Goal: Transaction & Acquisition: Purchase product/service

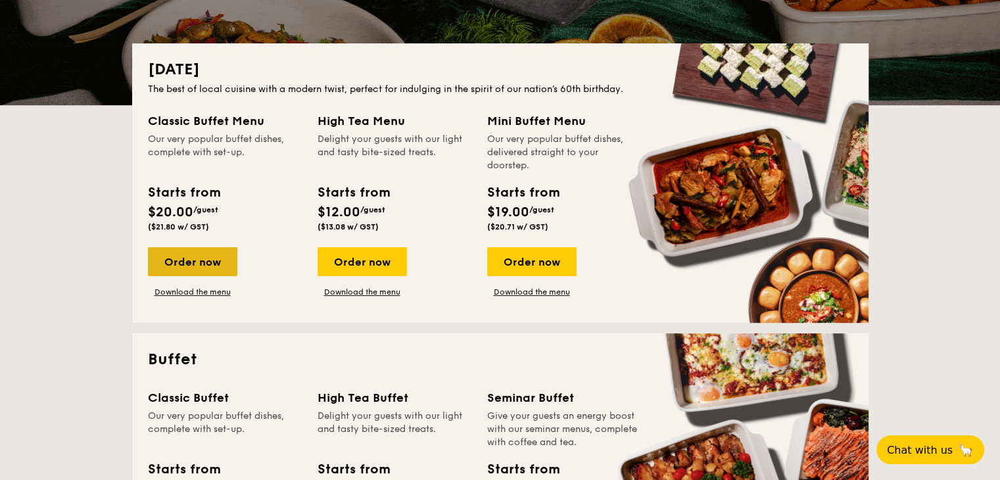
click at [195, 264] on div "Order now" at bounding box center [192, 261] width 89 height 29
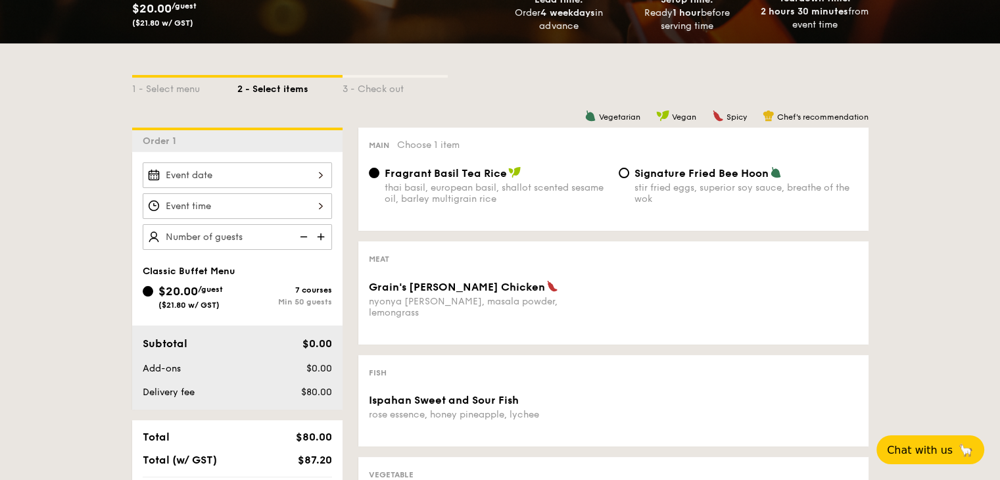
scroll to position [263, 0]
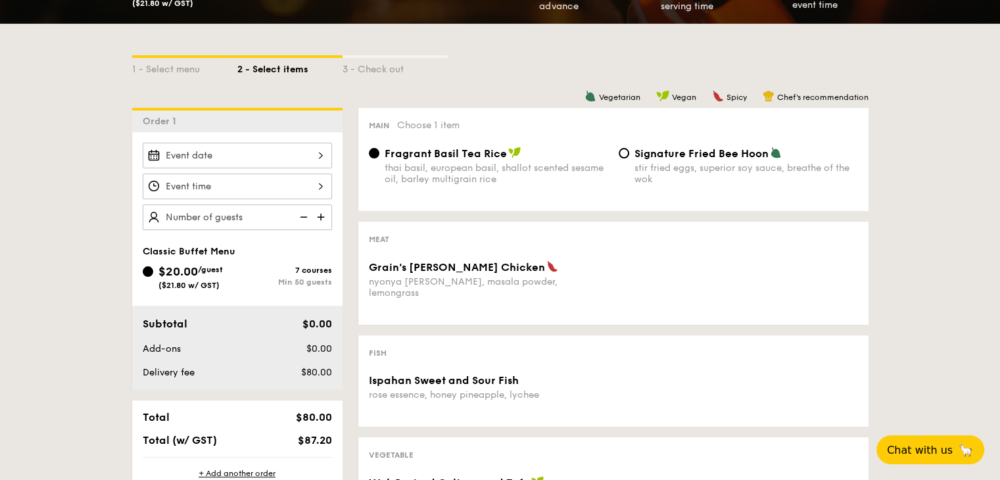
click at [239, 153] on div at bounding box center [237, 156] width 189 height 26
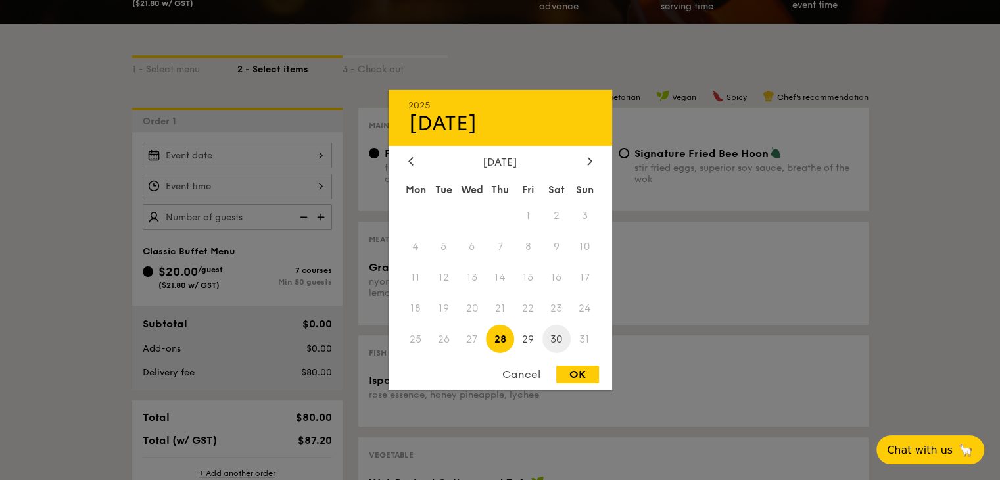
click at [560, 340] on span "30" at bounding box center [557, 339] width 28 height 28
click at [579, 380] on div "OK" at bounding box center [577, 375] width 43 height 18
type input "[DATE]"
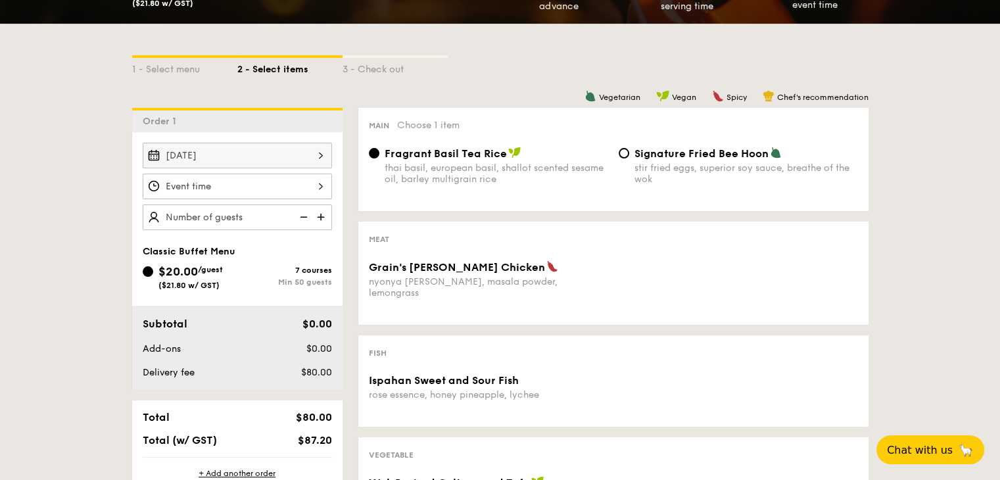
click at [197, 186] on div at bounding box center [237, 187] width 189 height 26
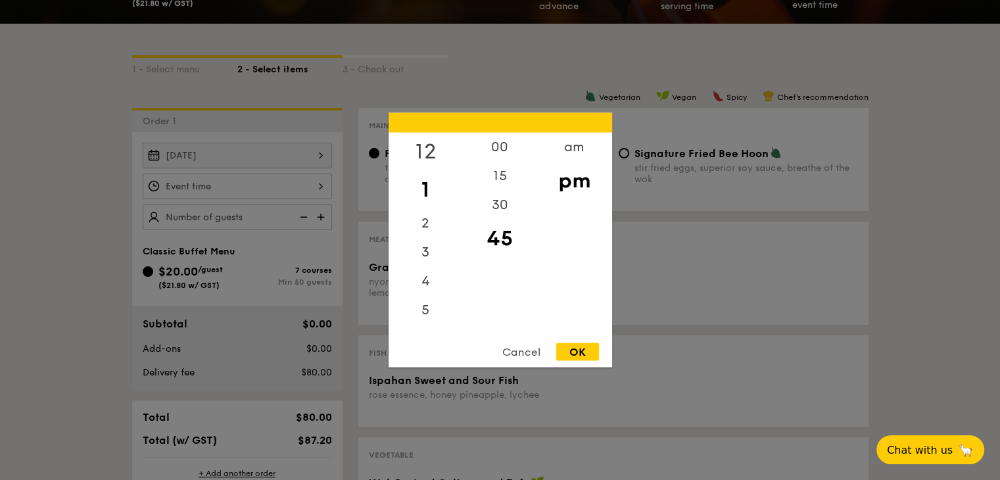
click at [424, 151] on div "12" at bounding box center [426, 152] width 74 height 38
click at [497, 180] on div "15" at bounding box center [500, 181] width 74 height 38
click at [576, 352] on div "OK" at bounding box center [577, 352] width 43 height 18
type input "12:15PM"
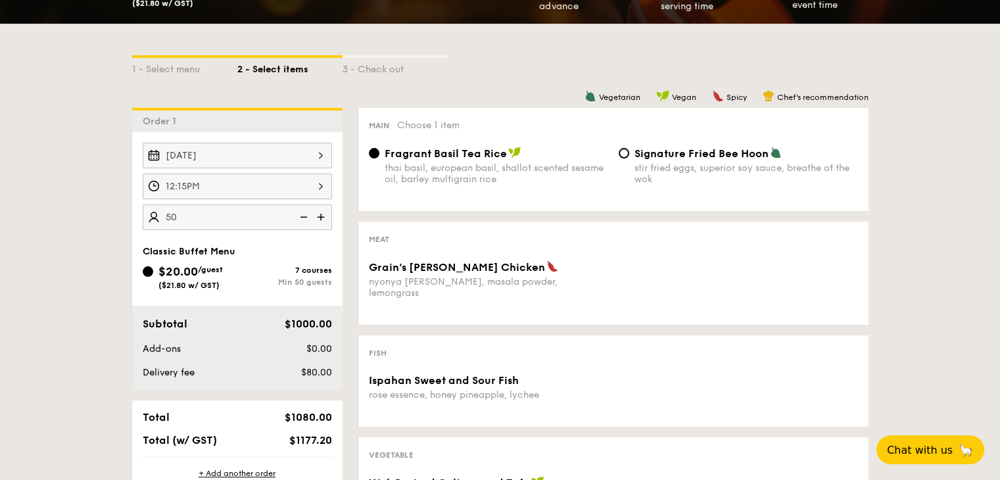
click at [189, 214] on input "50" at bounding box center [237, 218] width 189 height 26
click at [303, 218] on img at bounding box center [303, 217] width 20 height 25
click at [303, 216] on img at bounding box center [303, 217] width 20 height 25
click at [304, 212] on img at bounding box center [303, 217] width 20 height 25
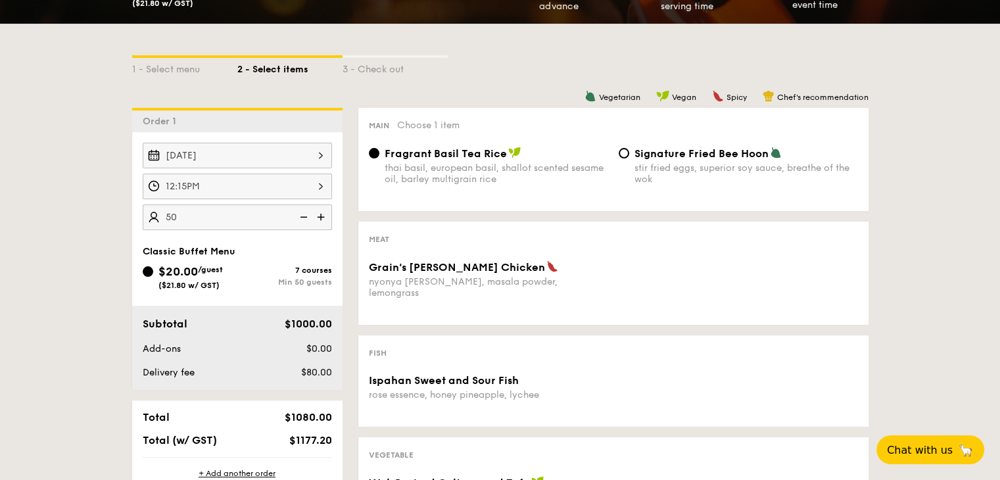
click at [304, 212] on img at bounding box center [303, 217] width 20 height 25
click at [304, 213] on img at bounding box center [303, 217] width 20 height 25
type input "50"
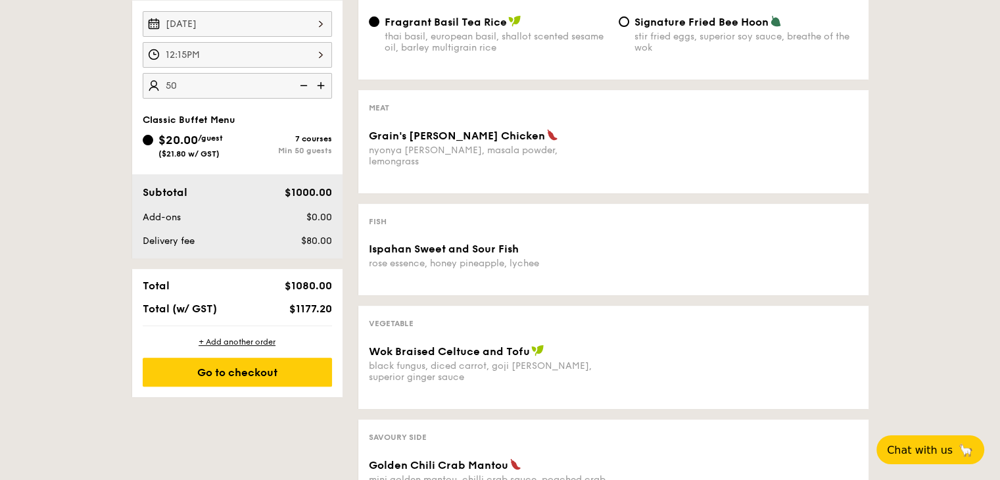
scroll to position [197, 0]
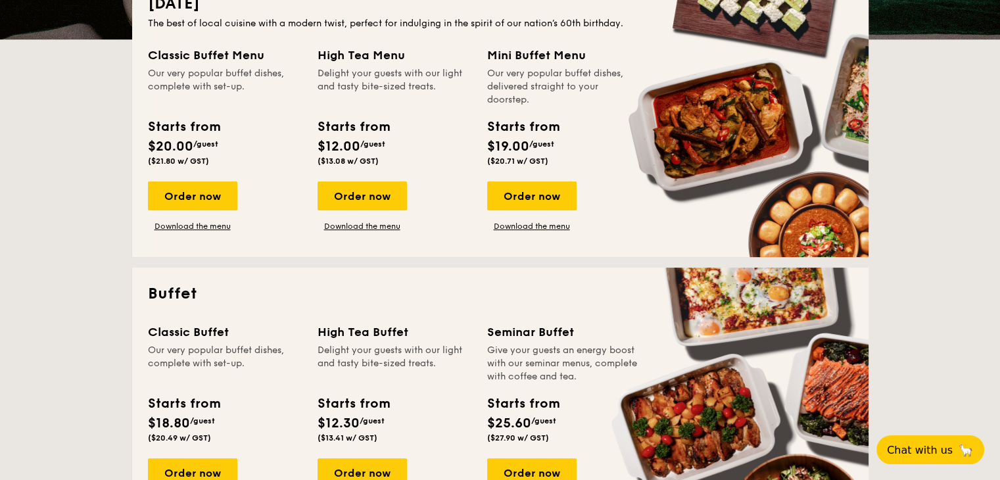
scroll to position [460, 0]
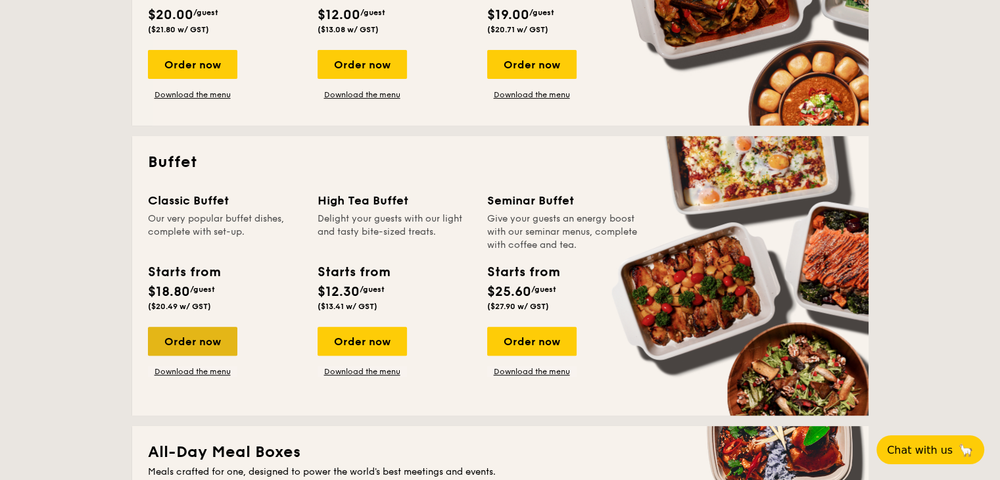
click at [200, 343] on div "Order now" at bounding box center [192, 341] width 89 height 29
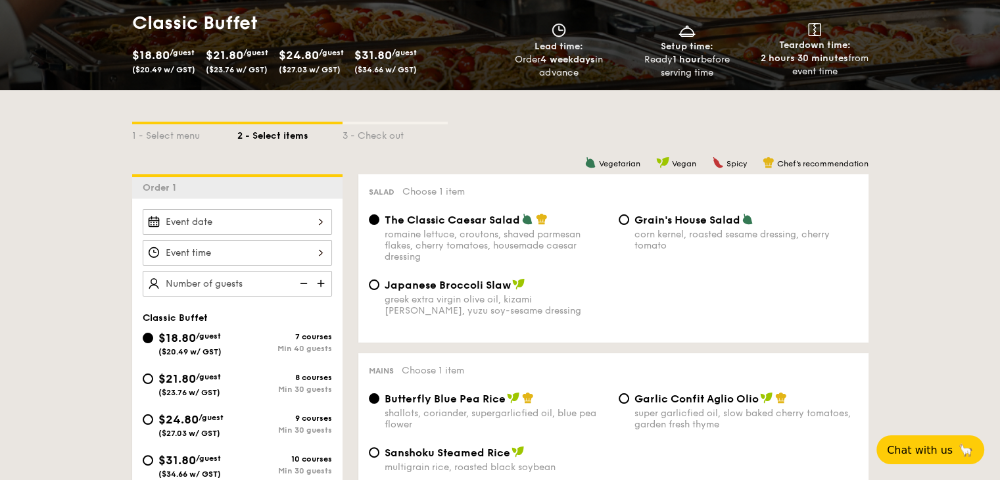
scroll to position [197, 0]
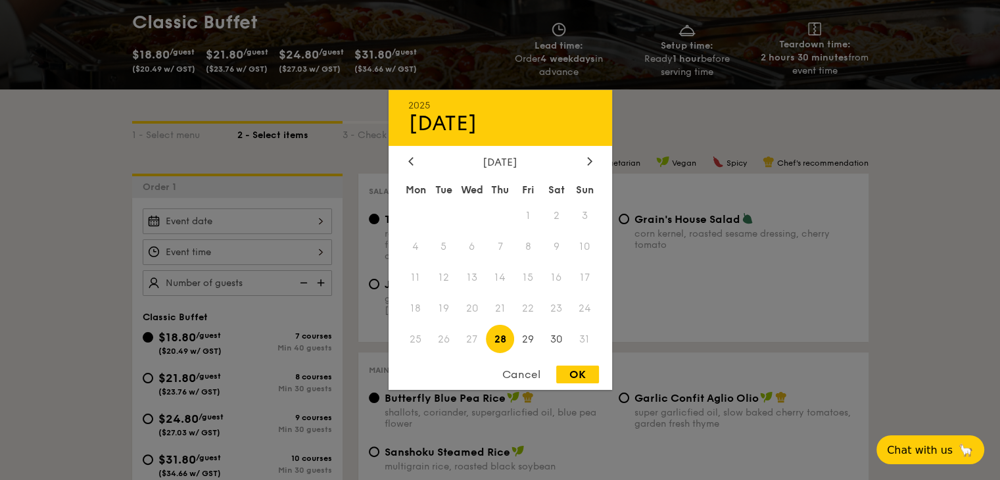
click at [188, 225] on div "2025 Aug [DATE] Tue Wed Thu Fri Sat Sun 1 2 3 4 5 6 7 8 9 10 11 12 13 14 15 16 …" at bounding box center [237, 221] width 189 height 26
click at [554, 343] on span "30" at bounding box center [557, 339] width 28 height 28
click at [572, 374] on div "OK" at bounding box center [577, 375] width 43 height 18
type input "[DATE]"
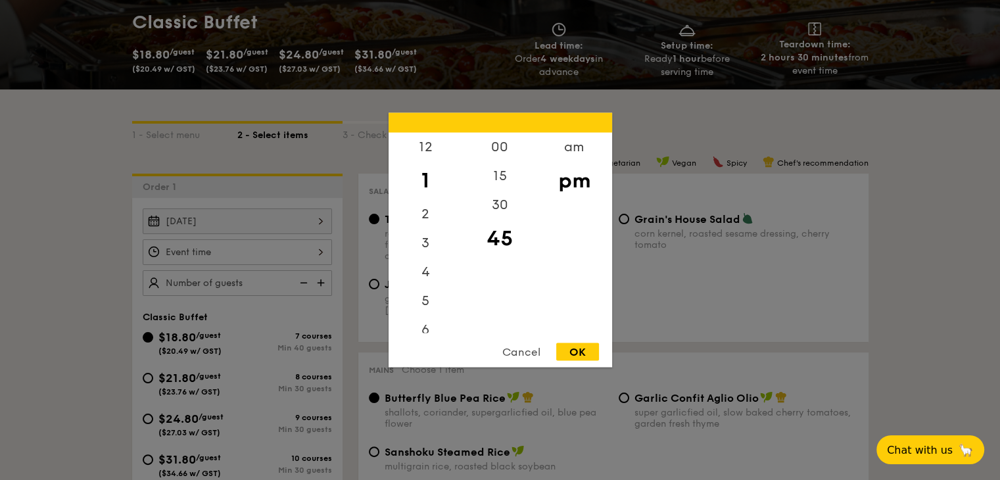
click at [198, 251] on div "12 1 2 3 4 5 6 7 8 9 10 11 00 15 30 45 am pm Cancel OK" at bounding box center [237, 252] width 189 height 26
click at [424, 148] on div "12" at bounding box center [426, 152] width 74 height 38
click at [493, 175] on div "15" at bounding box center [500, 181] width 74 height 38
click at [580, 345] on div "OK" at bounding box center [577, 352] width 43 height 18
type input "12:15PM"
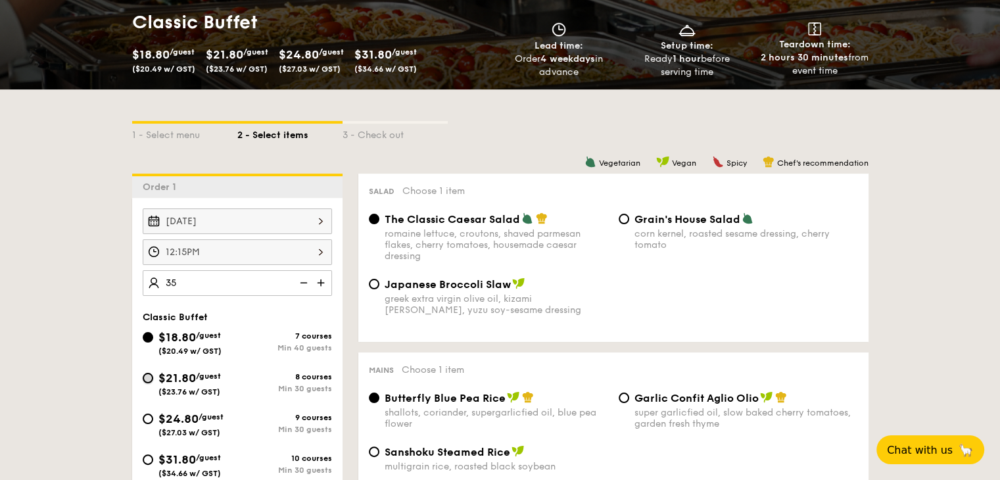
type input "40 guests"
click at [150, 378] on input "$21.80 /guest ($23.76 w/ GST) 8 courses Min 30 guests" at bounding box center [148, 378] width 11 height 11
radio input "true"
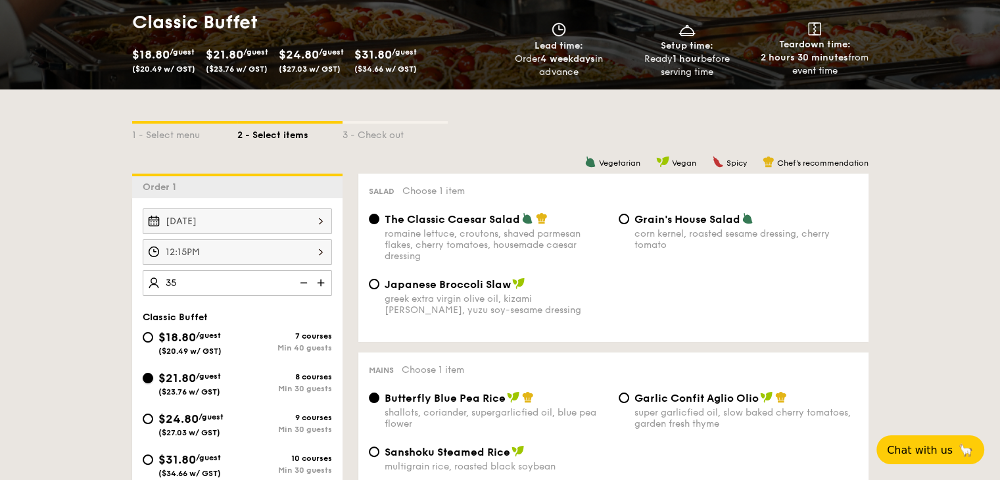
radio input "true"
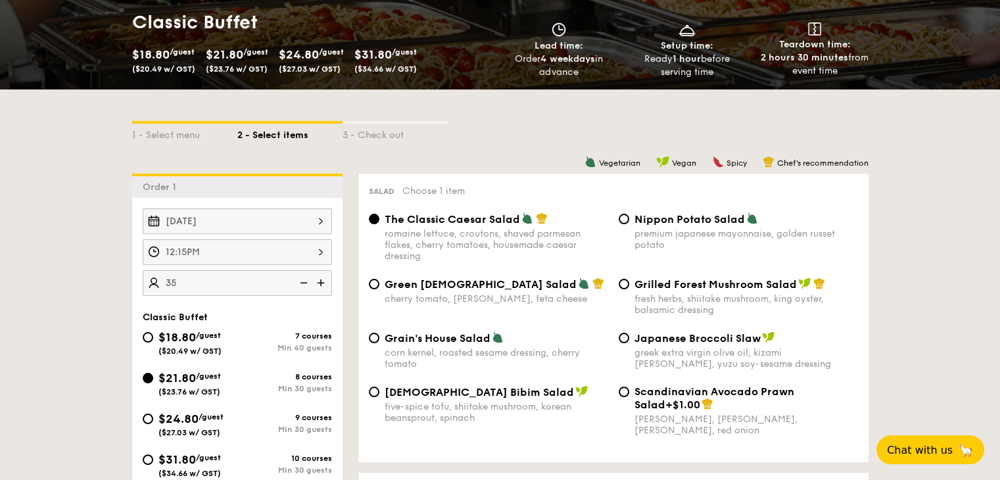
type input "35 guests"
click at [624, 286] on input "Grilled Forest Mushroom Salad fresh herbs, shiitake mushroom, king oyster, bals…" at bounding box center [624, 284] width 11 height 11
radio input "true"
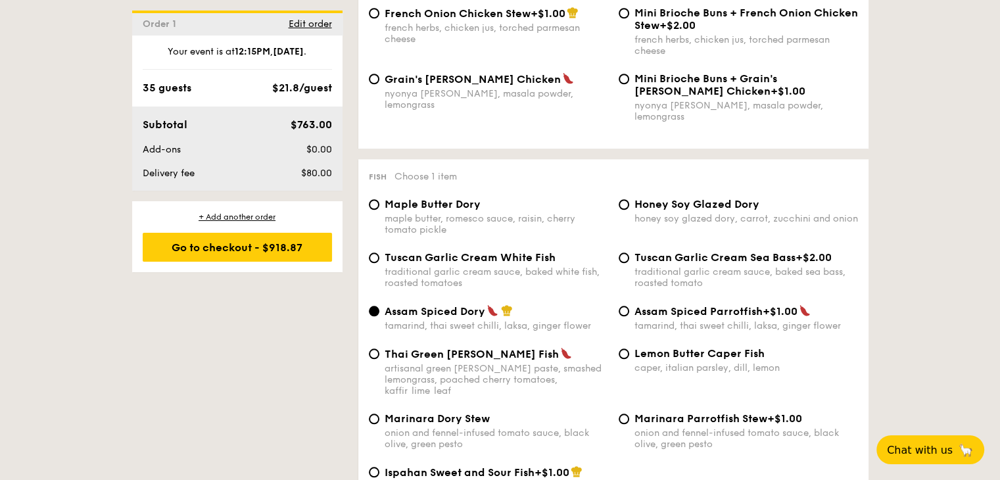
scroll to position [1184, 0]
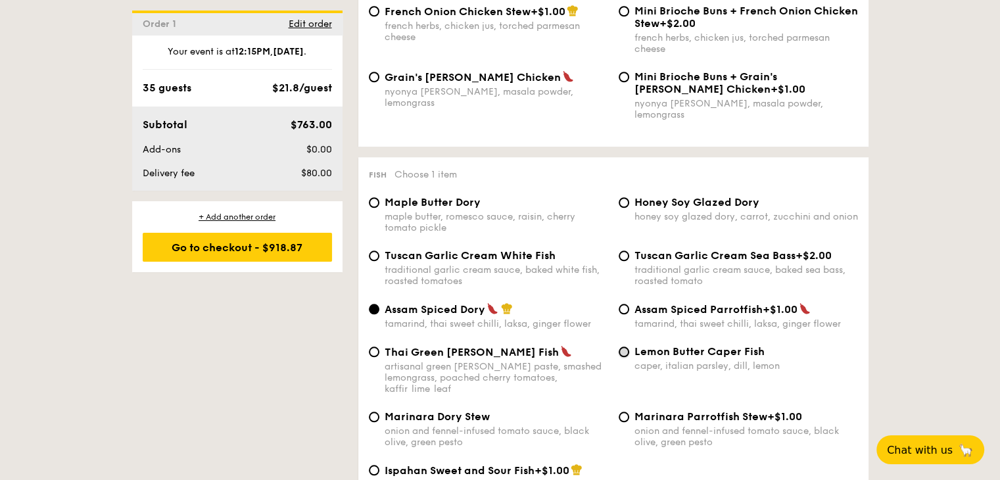
click at [621, 353] on input "Lemon Butter Caper Fish caper, italian parsley, dill, lemon" at bounding box center [624, 352] width 11 height 11
radio input "true"
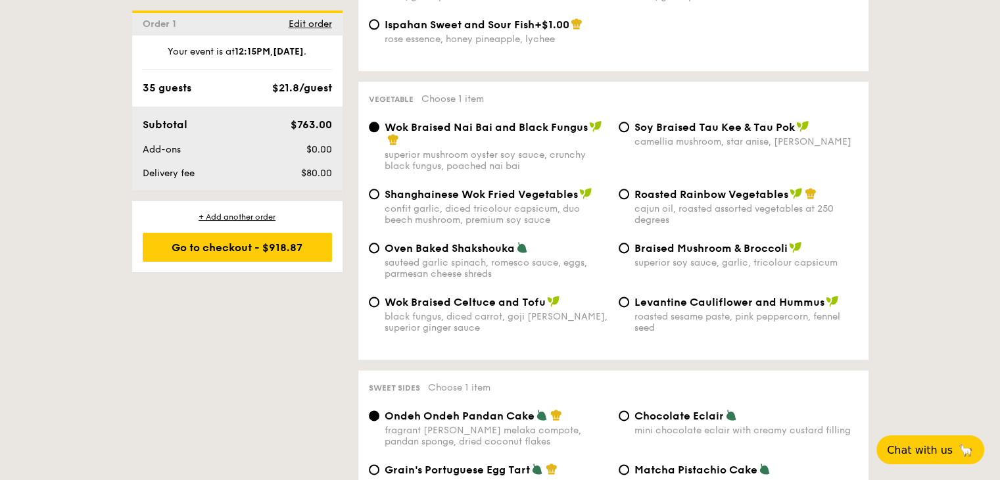
scroll to position [1644, 0]
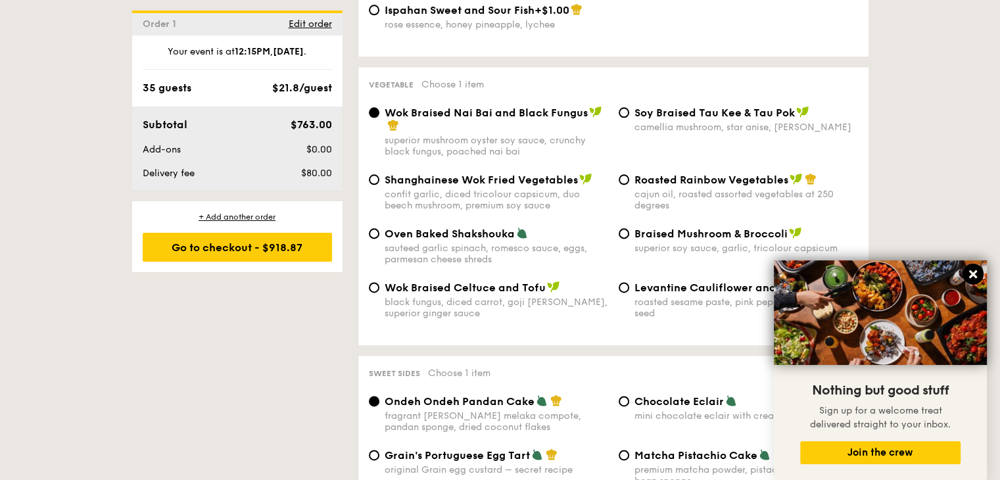
click at [973, 280] on icon at bounding box center [974, 274] width 12 height 12
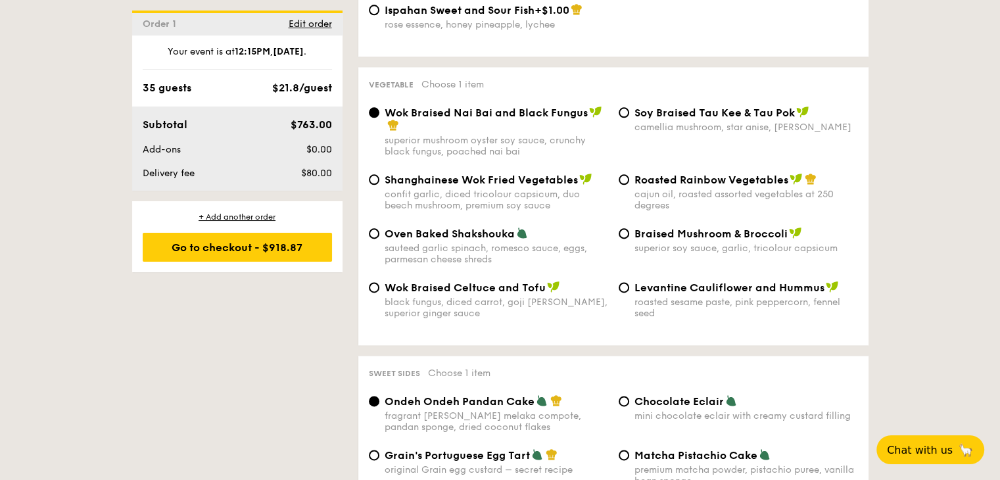
click at [629, 285] on div "Levantine Cauliflower and Hummus roasted sesame paste, pink peppercorn, fennel …" at bounding box center [739, 300] width 250 height 38
click at [621, 283] on input "Levantine Cauliflower and Hummus roasted sesame paste, pink peppercorn, fennel …" at bounding box center [624, 287] width 11 height 11
radio input "true"
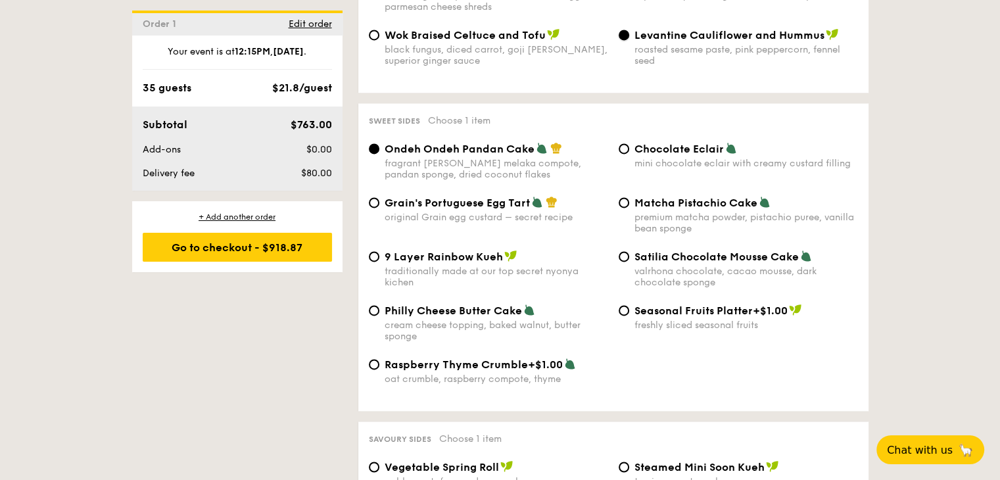
scroll to position [1907, 0]
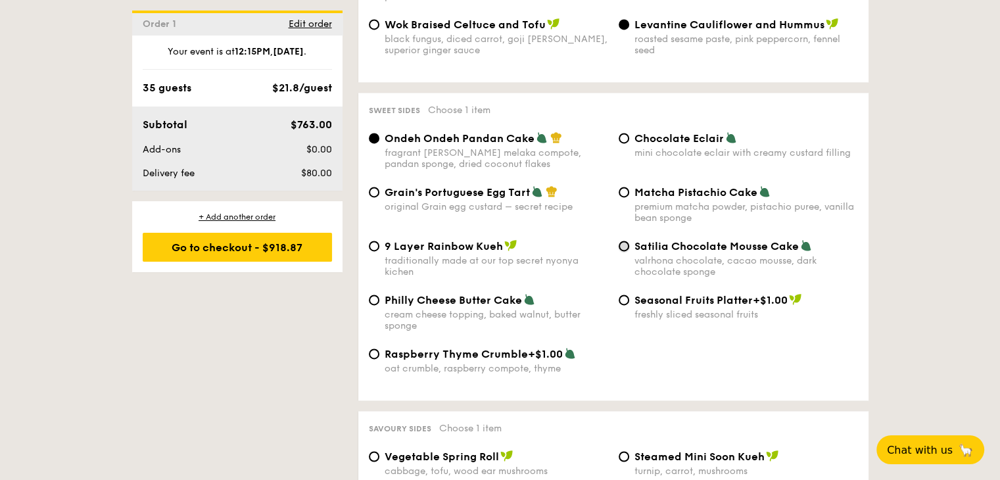
click at [625, 247] on input "Satilia Chocolate Mousse Cake valrhona chocolate, cacao mousse, dark chocolate …" at bounding box center [624, 246] width 11 height 11
radio input "true"
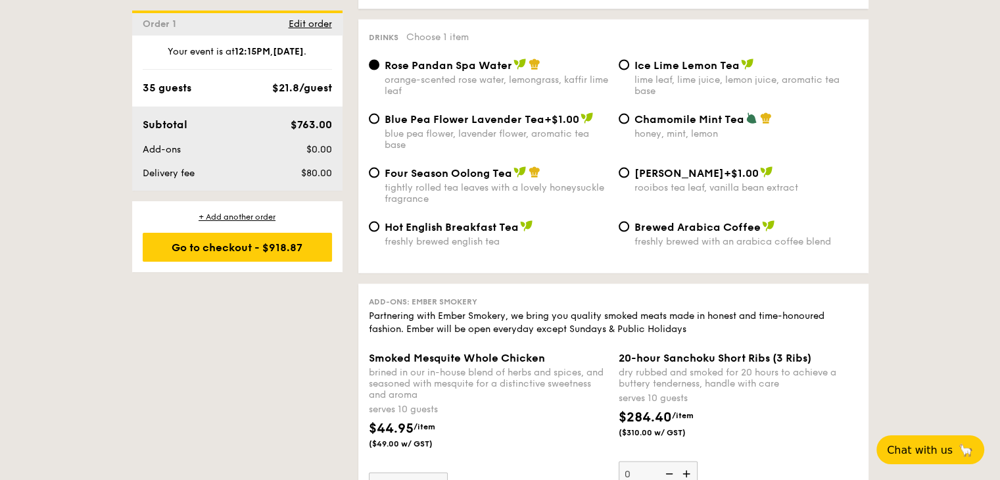
scroll to position [2565, 0]
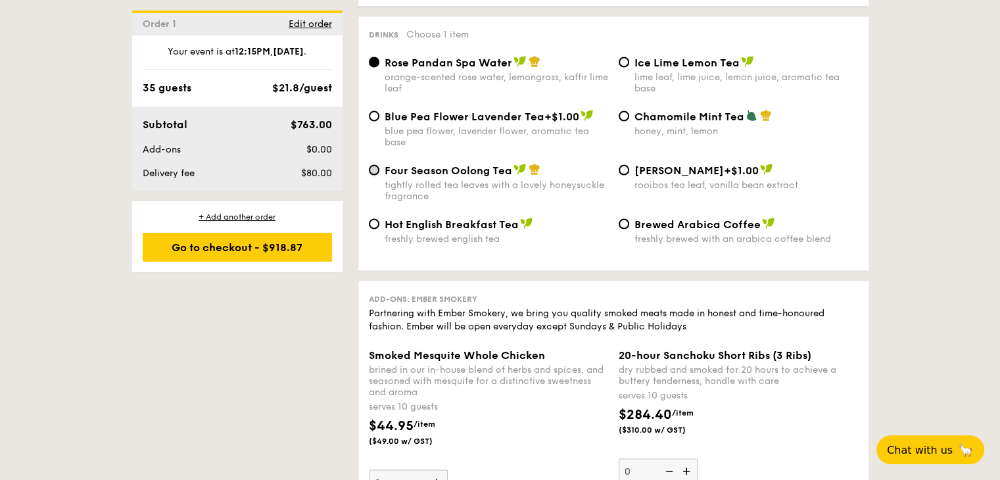
click at [376, 176] on input "Four Season Oolong Tea tightly rolled tea leaves with a lovely honeysuckle frag…" at bounding box center [374, 170] width 11 height 11
radio input "true"
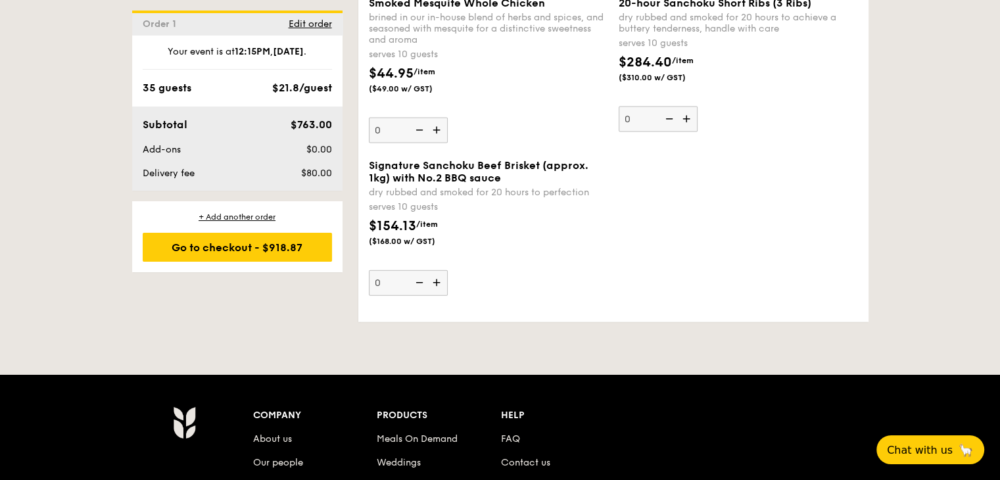
scroll to position [2960, 0]
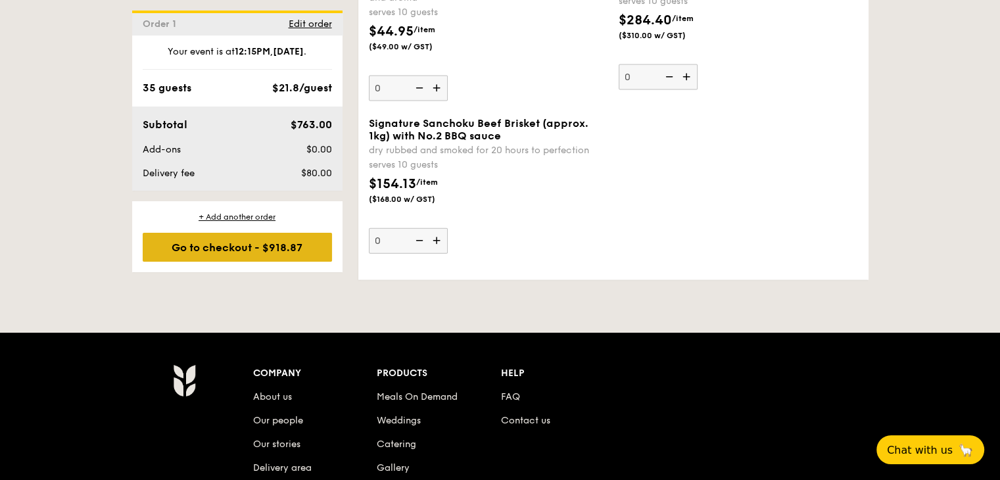
click at [258, 247] on div "Go to checkout - $918.87" at bounding box center [237, 247] width 189 height 29
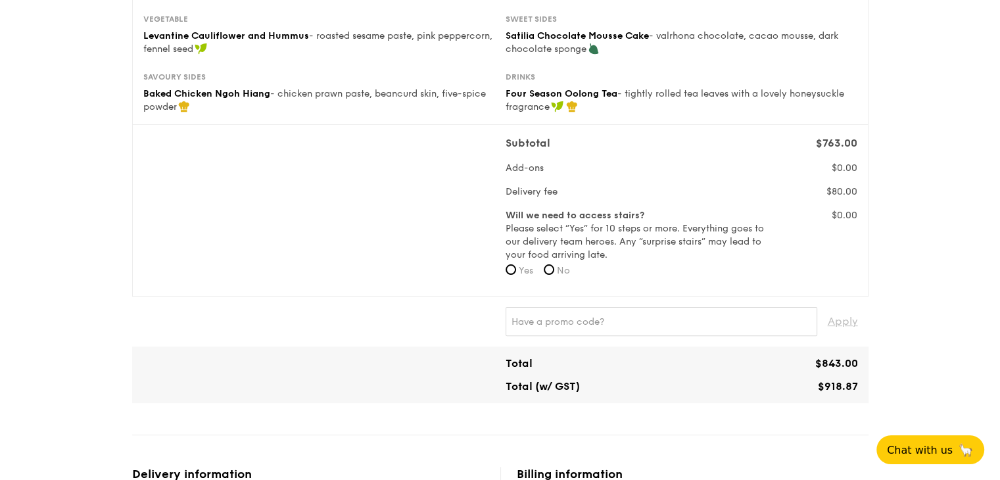
scroll to position [329, 0]
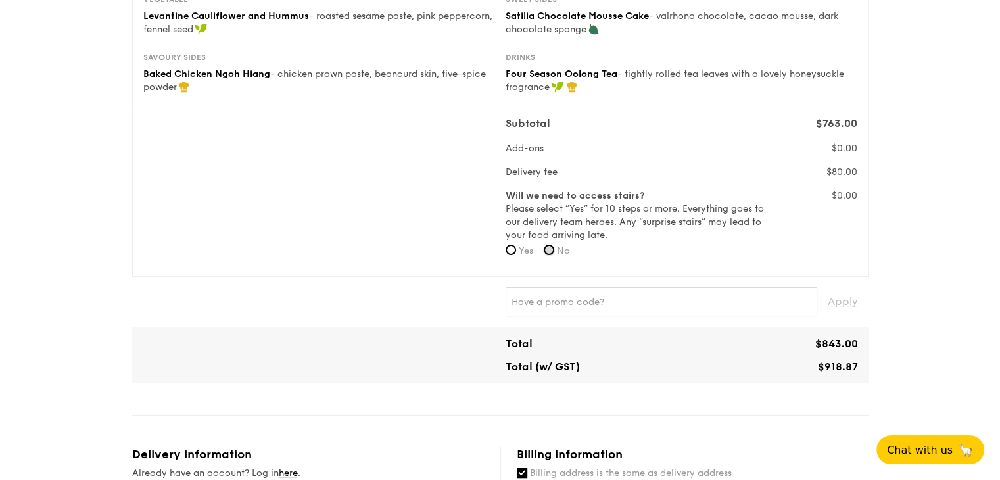
click at [554, 250] on input "No" at bounding box center [549, 250] width 11 height 11
radio input "true"
click at [563, 302] on input "text" at bounding box center [662, 301] width 312 height 29
type input "RF49507"
click at [841, 305] on span "Apply" at bounding box center [843, 301] width 30 height 29
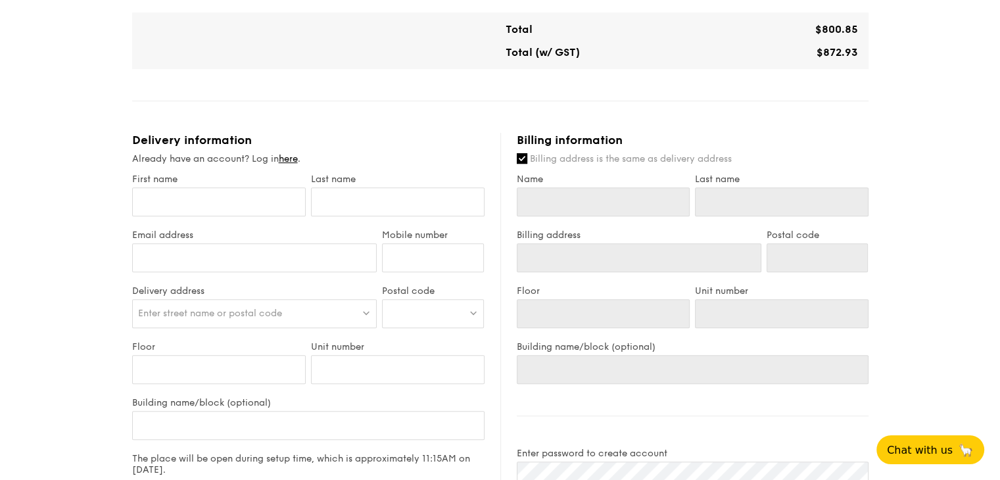
scroll to position [658, 0]
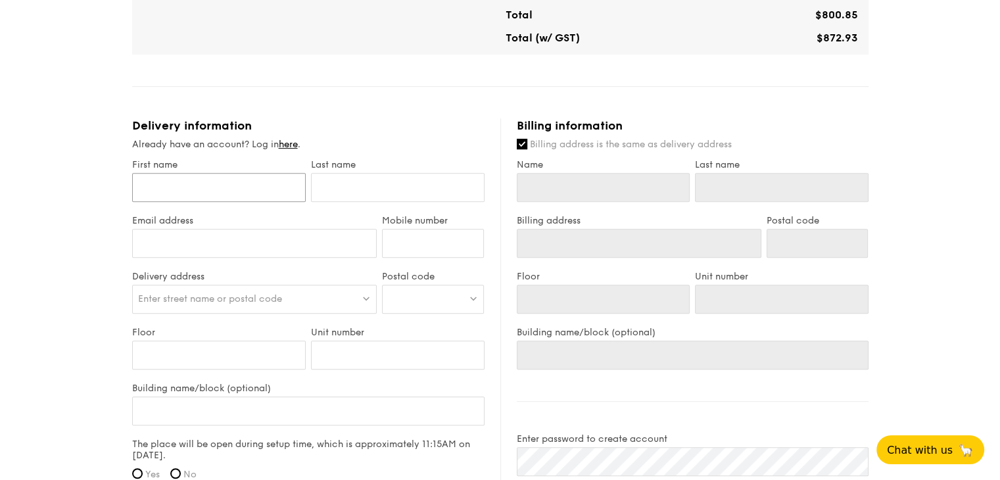
click at [197, 185] on input "First name" at bounding box center [219, 187] width 174 height 29
type input "C"
type input "Cr"
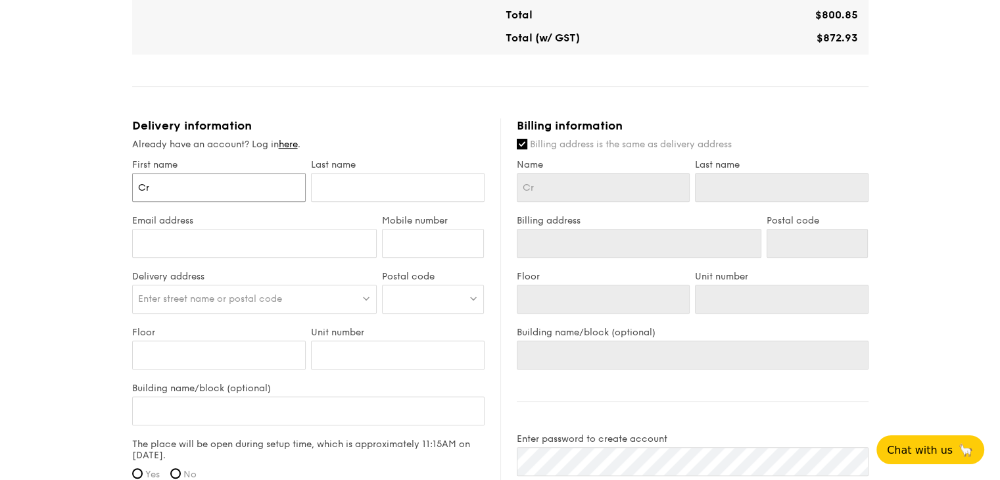
type input "C"
type input "Ch"
type input "Che"
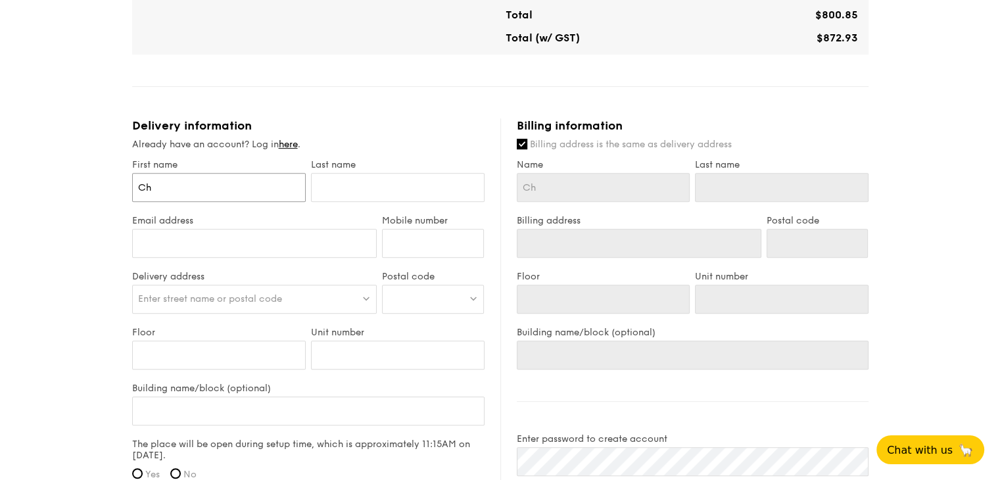
type input "Che"
type input "[PERSON_NAME]"
type input "Chery"
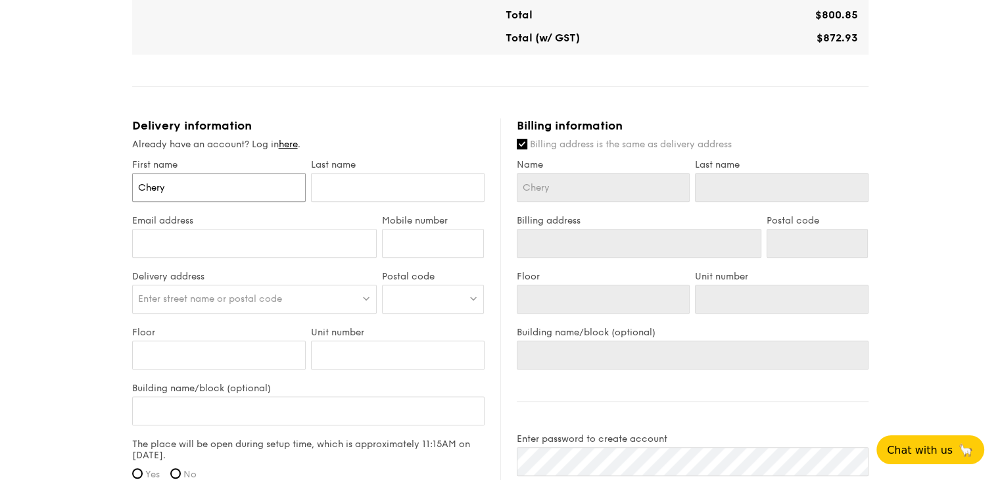
type input "[PERSON_NAME]"
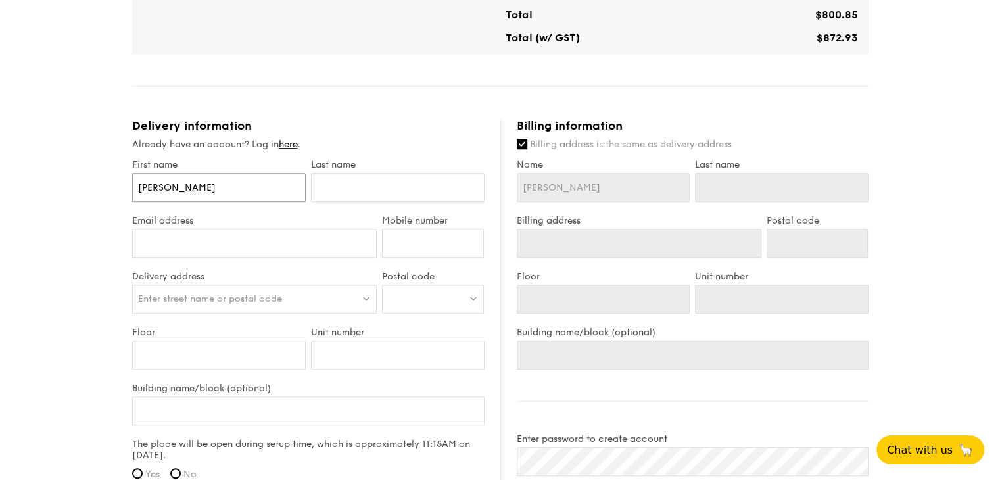
type input "[PERSON_NAME]"
type input "H"
type input "Ho"
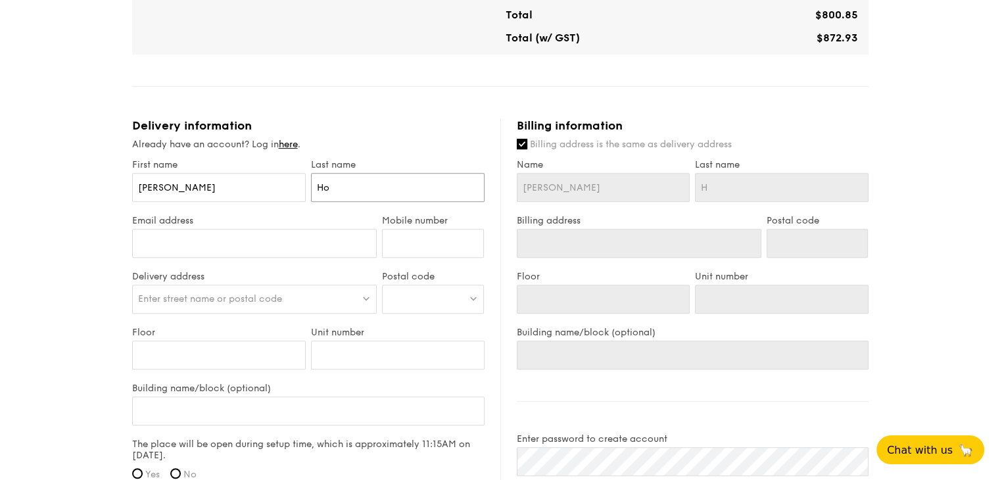
type input "Ho"
type input "Hoy"
type input "[PERSON_NAME][EMAIL_ADDRESS][DOMAIN_NAME]"
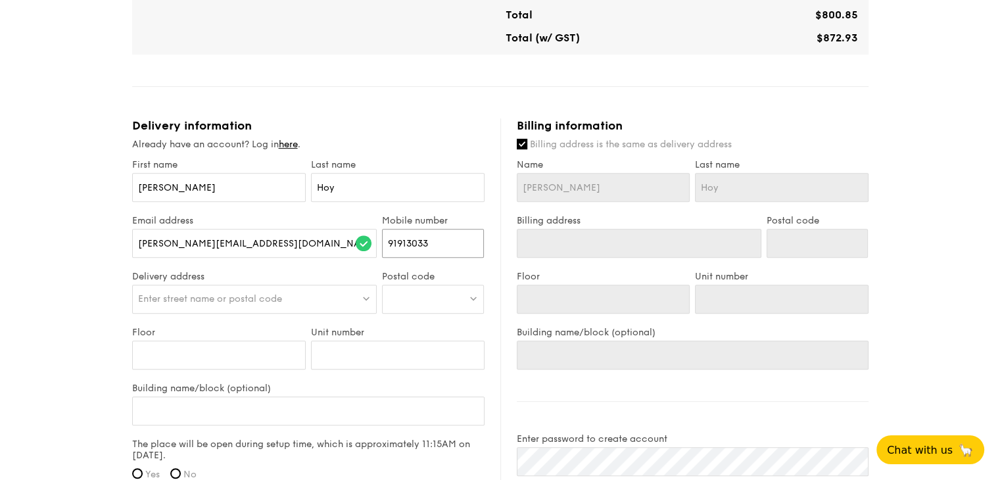
type input "91913033"
click at [181, 298] on span "Enter street name or postal code" at bounding box center [210, 298] width 144 height 11
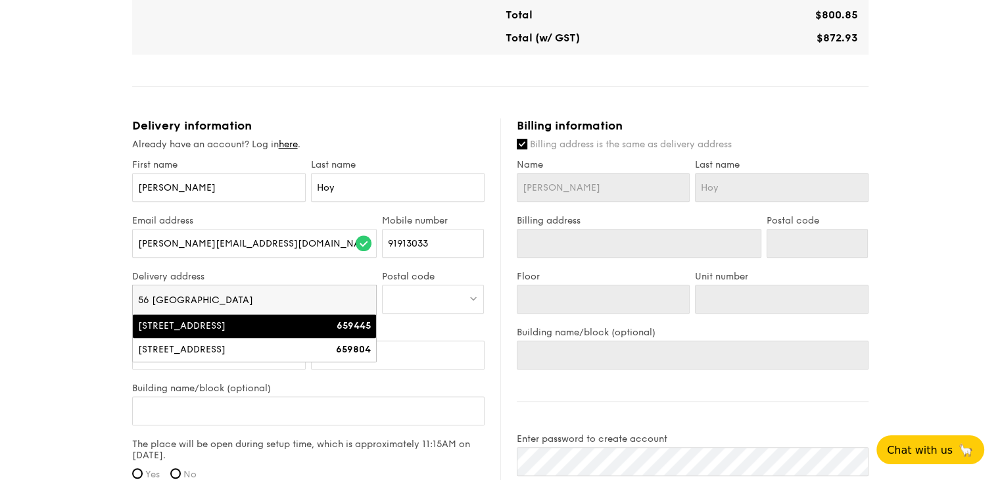
type input "56 [GEOGRAPHIC_DATA]"
click at [186, 326] on div "[STREET_ADDRESS]" at bounding box center [225, 326] width 175 height 13
type input "[STREET_ADDRESS]"
type input "659445"
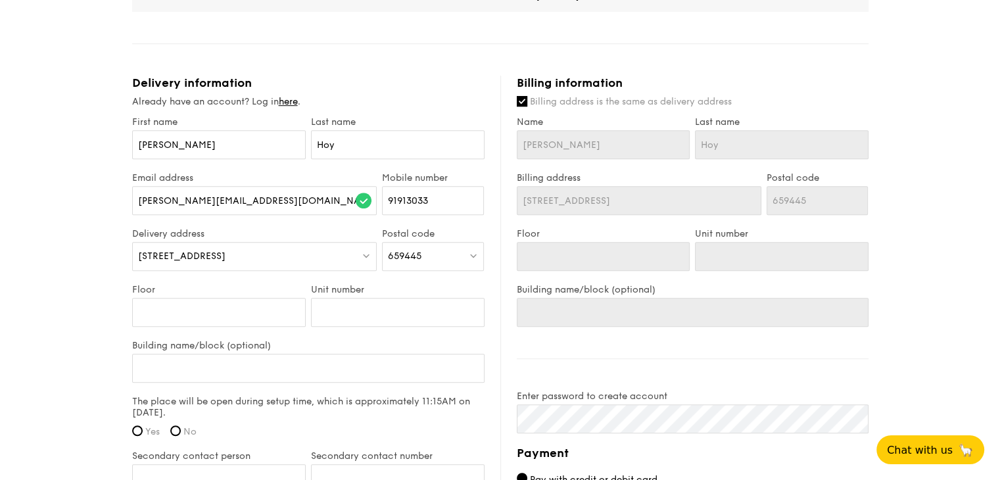
scroll to position [723, 0]
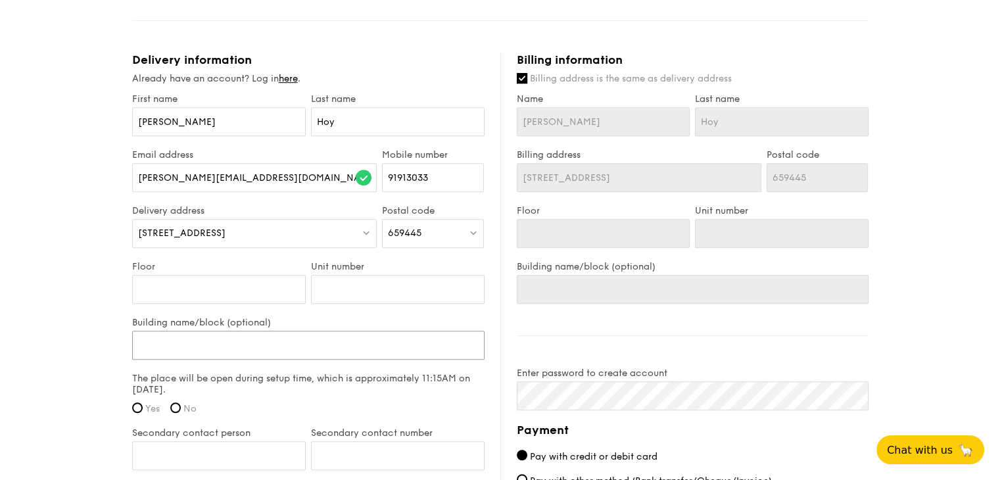
click at [202, 339] on input "Building name/block (optional)" at bounding box center [308, 345] width 353 height 29
type input "T"
type input "Th"
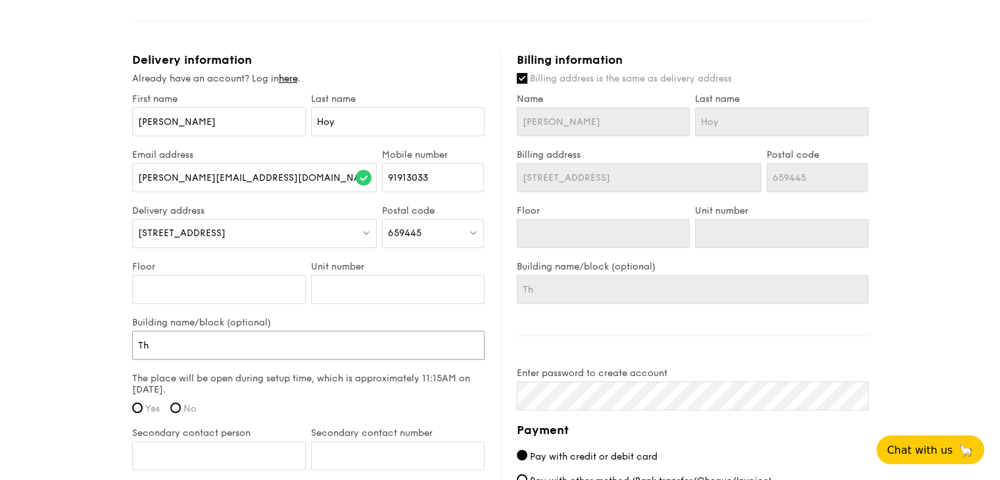
type input "The"
type input "The M"
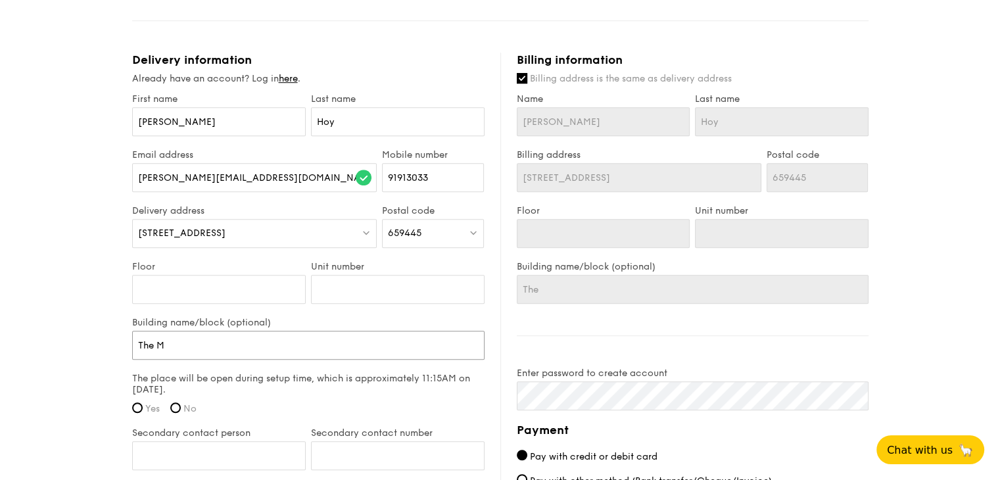
type input "The M"
type input "The Ma"
type input "The Mad"
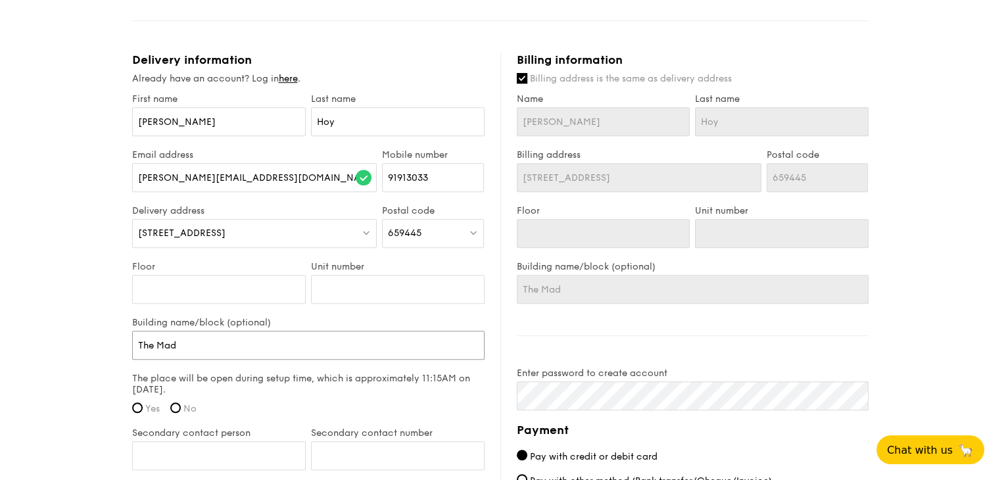
type input "The Made"
type input "The Madei"
type input "The Madeir"
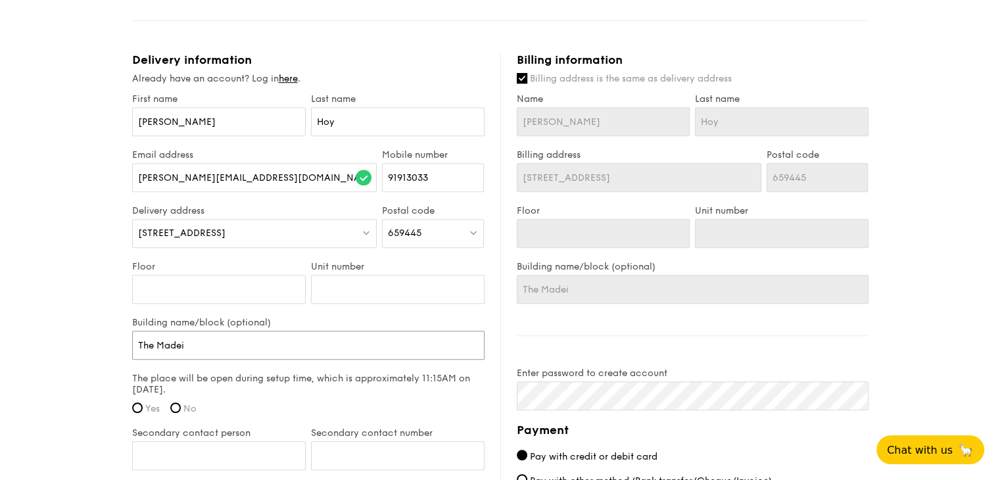
type input "The Madeir"
type input "The Madeira"
type input "The Madeira'"
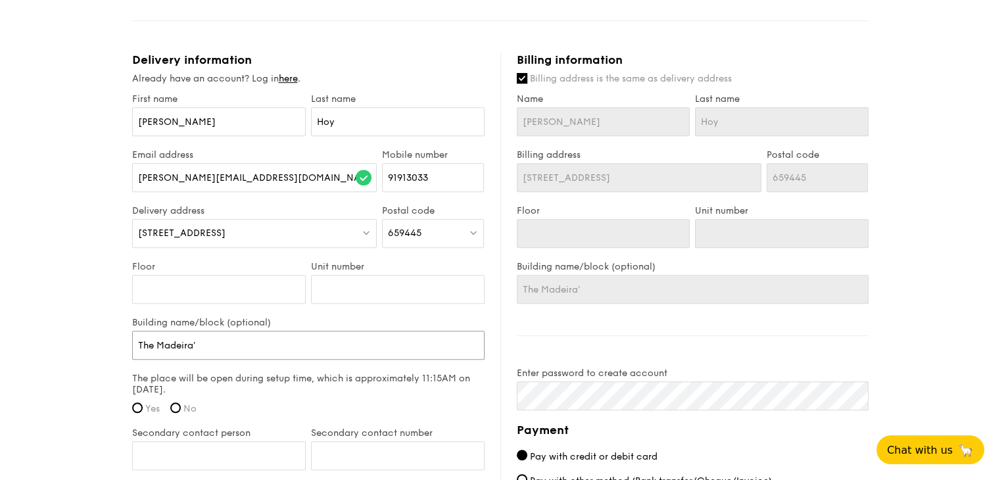
type input "The Madeira's"
type input "The Madeira's f"
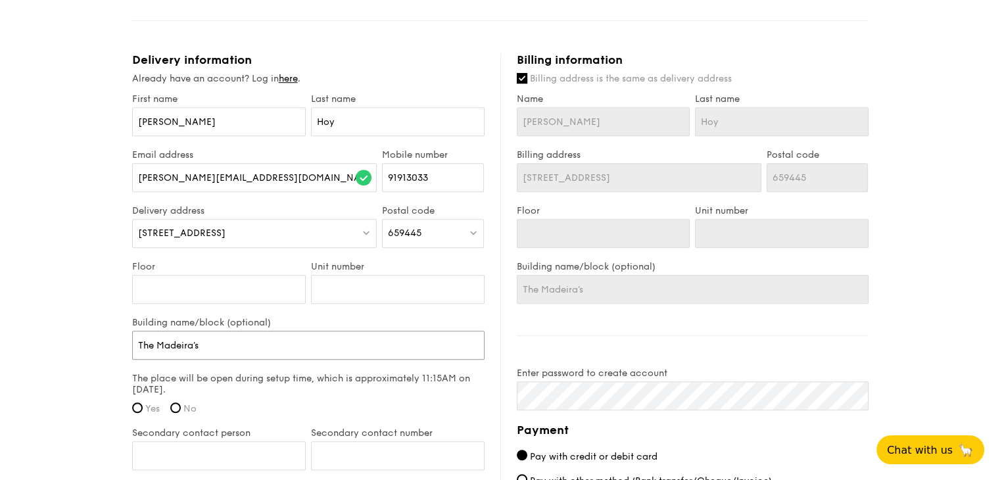
type input "The Madeira's f"
type input "The Madeira's fu"
type input "The Madeira's fun"
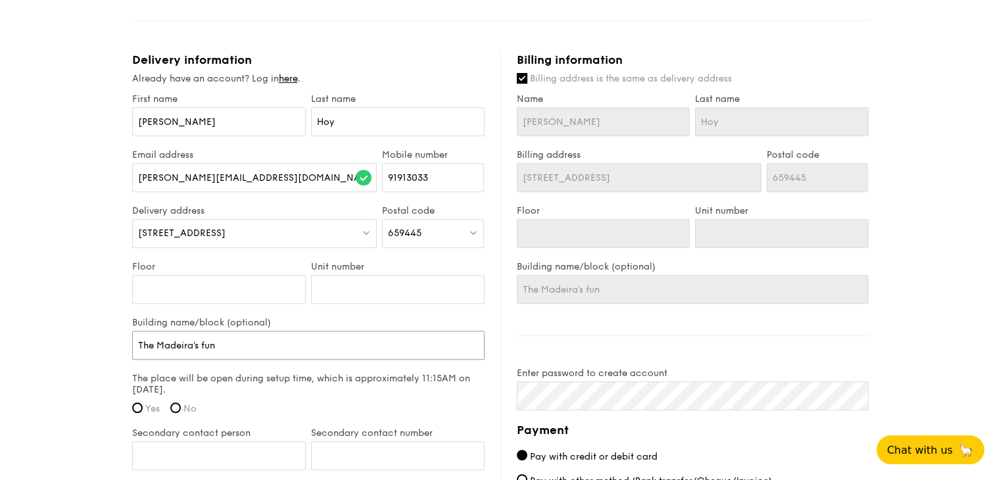
type input "The Madeira's func"
type input "The Madeira's functi"
type input "The Madeira's functio"
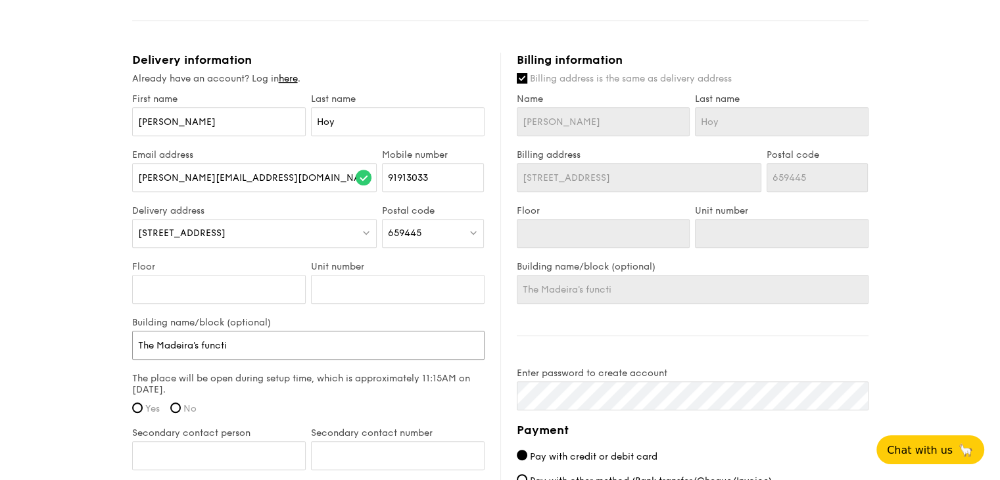
type input "The Madeira's functio"
type input "The Madeira's function"
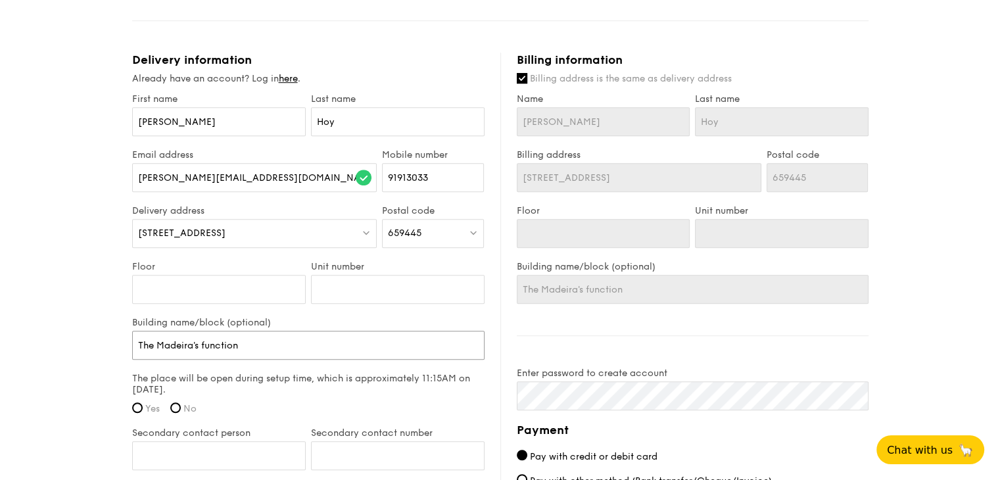
type input "The Madeira's function r"
type input "The Madeira's function ro"
type input "The Madeira's function roo"
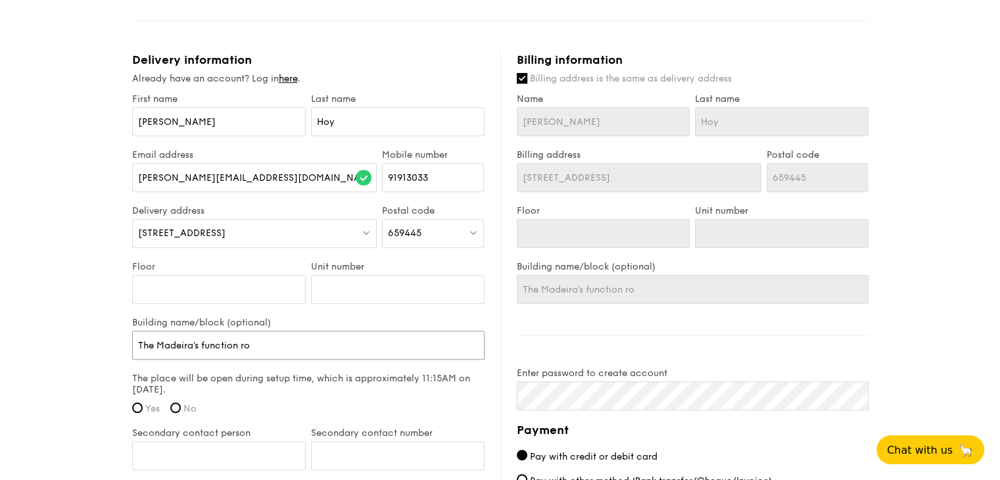
type input "The Madeira's function roo"
type input "The Madeira's function room"
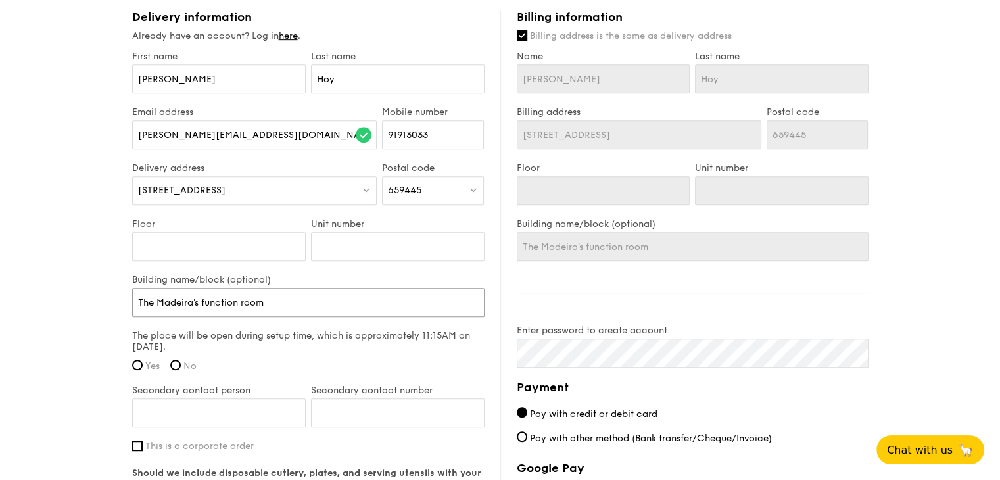
scroll to position [789, 0]
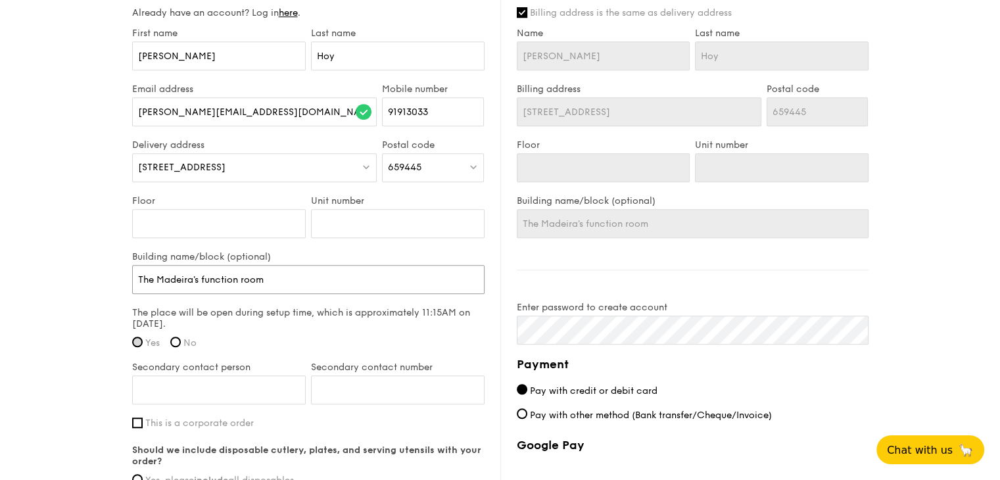
type input "The Madeira's function room"
click at [138, 341] on input "Yes" at bounding box center [137, 342] width 11 height 11
radio input "true"
click at [169, 395] on input "Secondary contact person" at bounding box center [219, 390] width 174 height 29
type input "K"
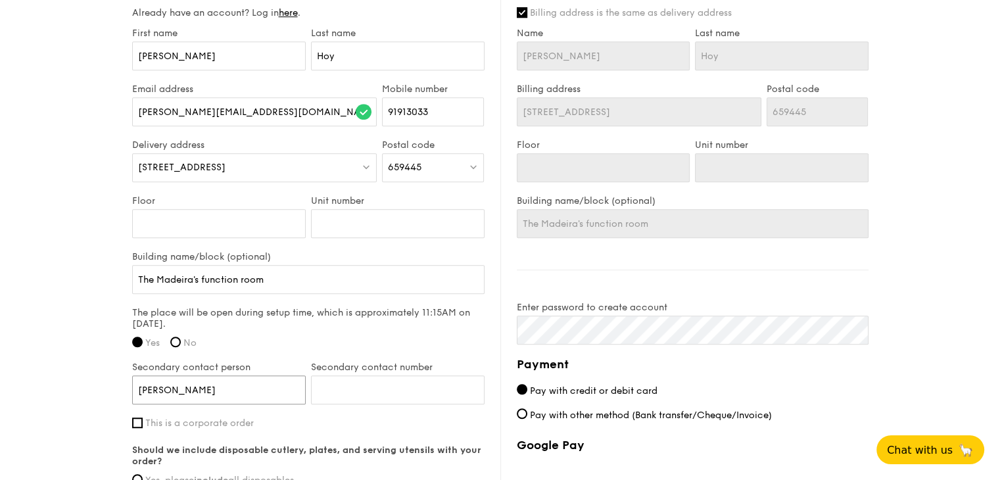
type input "[PERSON_NAME]"
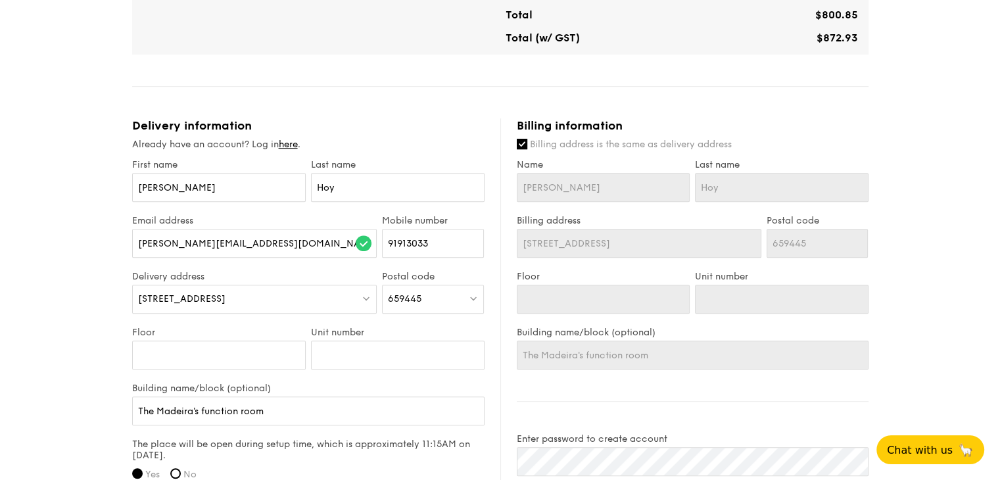
type input "96300113"
click at [524, 145] on input "Billing address is the same as delivery address" at bounding box center [522, 144] width 11 height 11
checkbox input "false"
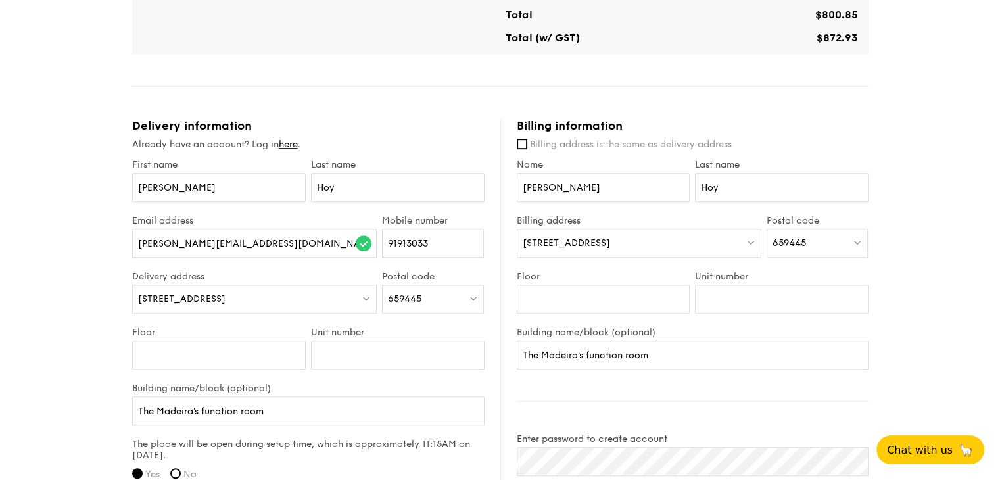
drag, startPoint x: 683, startPoint y: 245, endPoint x: 441, endPoint y: 233, distance: 242.4
click at [443, 232] on div "Delivery information Already have an account? Log in here . First name [PERSON_…" at bounding box center [500, 440] width 737 height 645
click at [681, 241] on div "[STREET_ADDRESS]" at bounding box center [639, 243] width 245 height 29
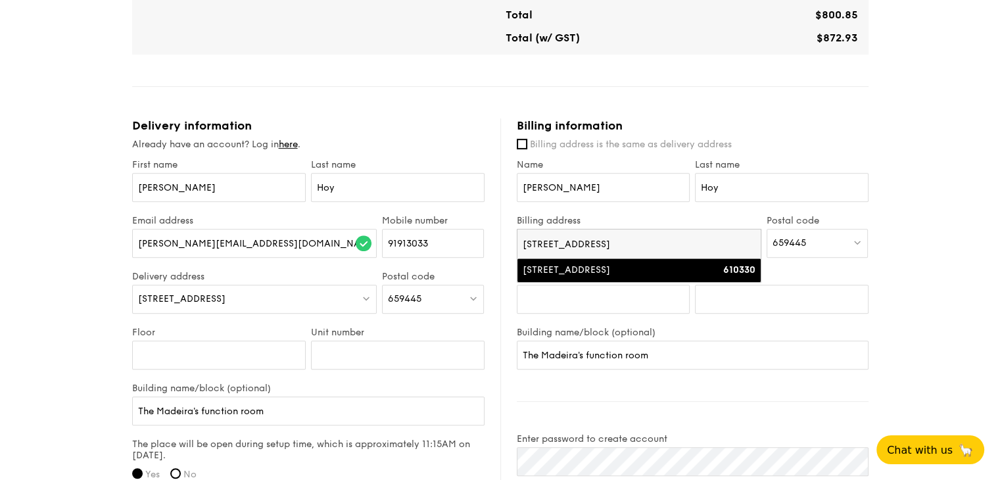
type input "[STREET_ADDRESS]"
click at [637, 271] on div "[STREET_ADDRESS]" at bounding box center [610, 270] width 175 height 13
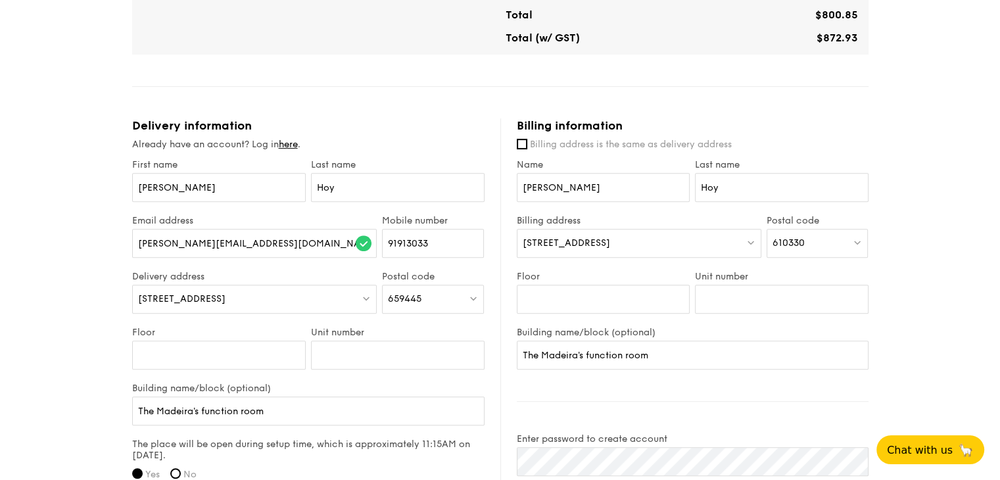
scroll to position [723, 0]
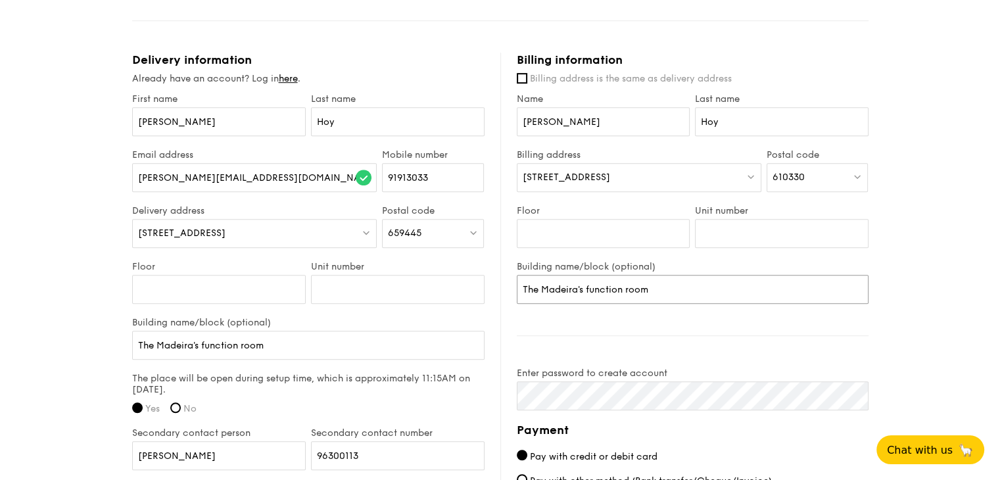
drag, startPoint x: 660, startPoint y: 294, endPoint x: 480, endPoint y: 292, distance: 180.2
click at [480, 292] on div "Delivery information Already have an account? Log in here . First name [PERSON_…" at bounding box center [500, 375] width 737 height 645
click at [116, 276] on div "1 - Select menu 2 - Select items 3 - Check out Classic Buffet $21.80 /guest ($2…" at bounding box center [500, 13] width 1000 height 1473
click at [55, 274] on div "1 - Select menu 2 - Select items 3 - Check out Classic Buffet $21.80 /guest ($2…" at bounding box center [500, 13] width 1000 height 1473
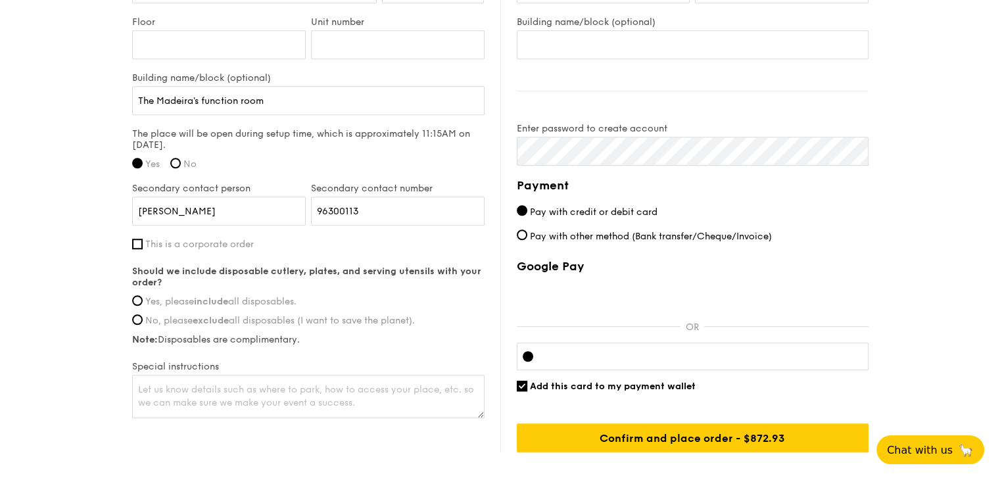
scroll to position [987, 0]
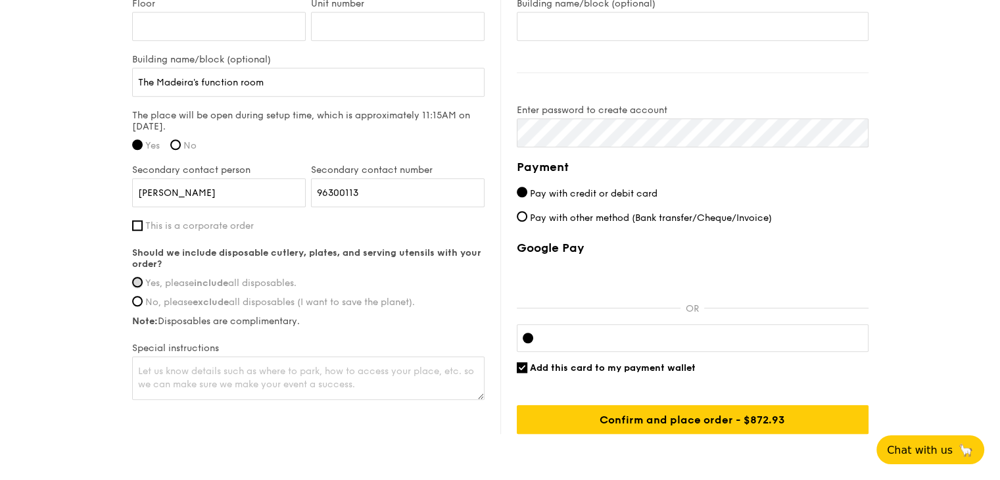
click at [140, 280] on input "Yes, please include all disposables." at bounding box center [137, 282] width 11 height 11
radio input "true"
click at [222, 380] on textarea at bounding box center [308, 377] width 353 height 43
type textarea "T"
type textarea "V"
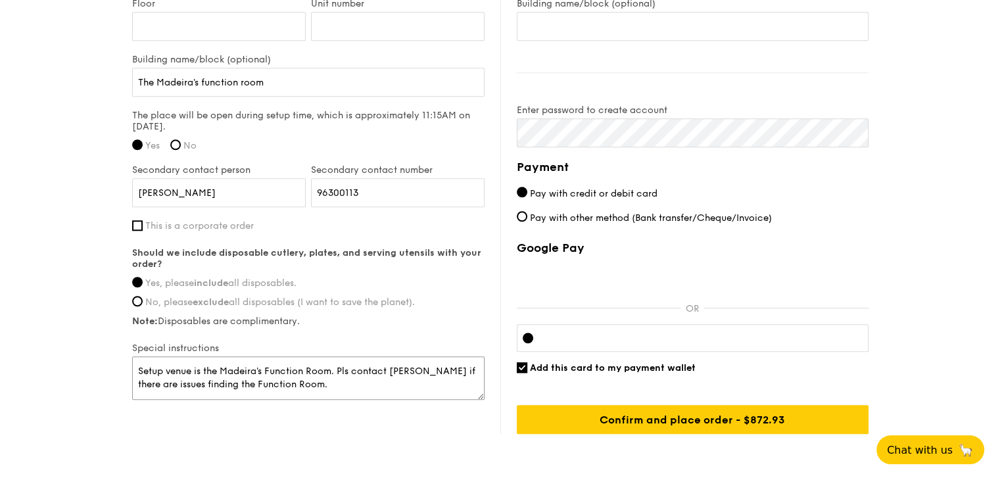
type textarea "Setup venue is the Madeira's Function Room. Pls contact [PERSON_NAME] if there …"
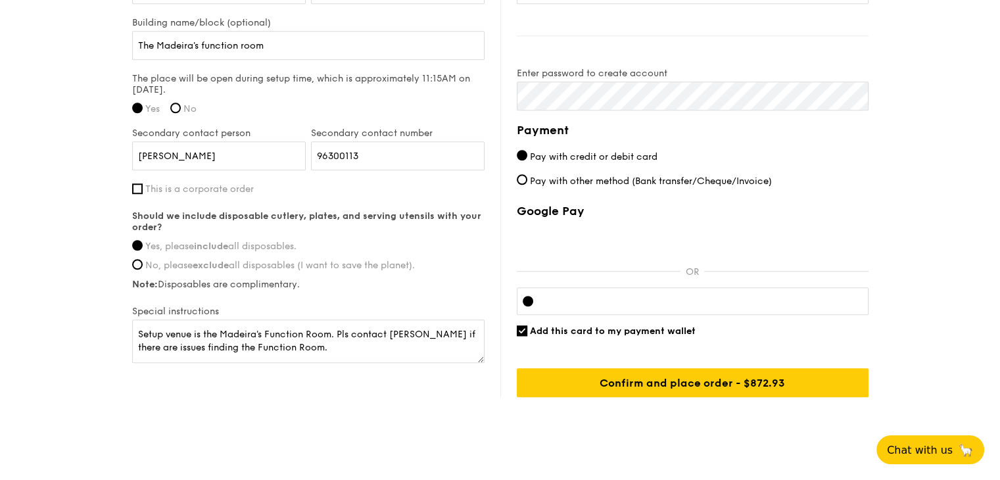
scroll to position [1043, 0]
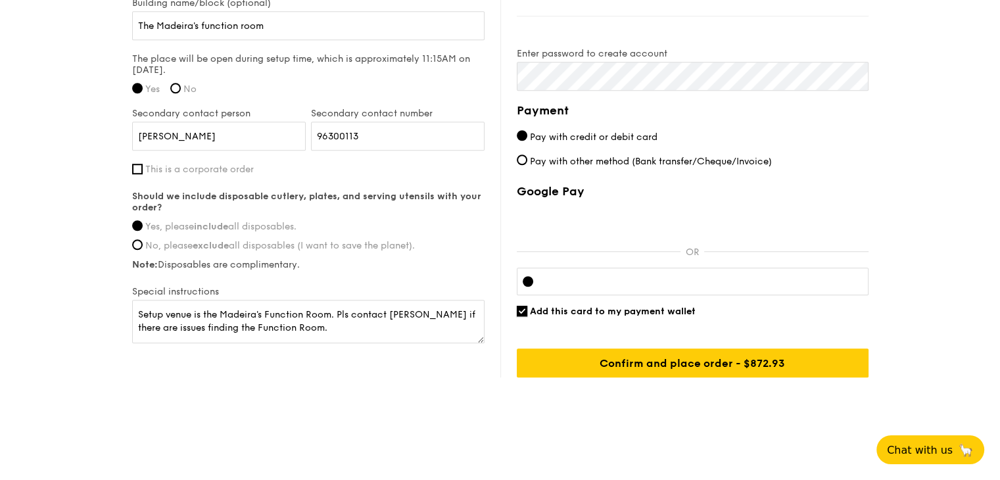
click at [521, 310] on input "Add this card to my payment wallet" at bounding box center [522, 311] width 11 height 11
checkbox input "false"
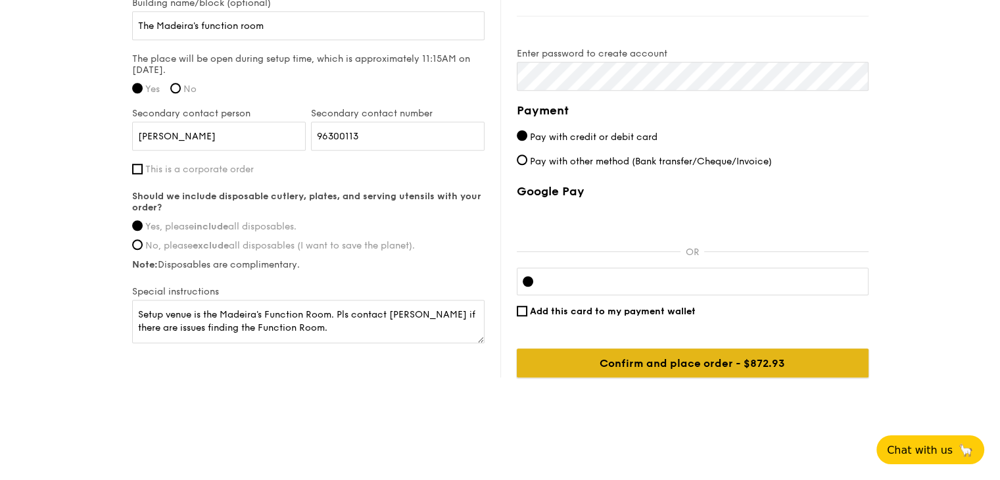
click at [746, 368] on input "Confirm and place order - $918.87" at bounding box center [693, 363] width 352 height 29
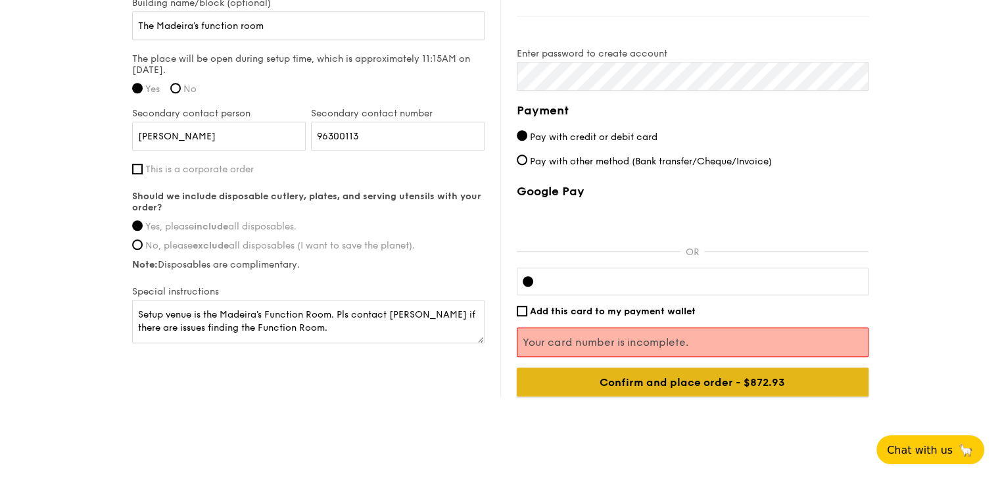
click at [714, 380] on input "Confirm and place order - $918.87" at bounding box center [693, 382] width 352 height 29
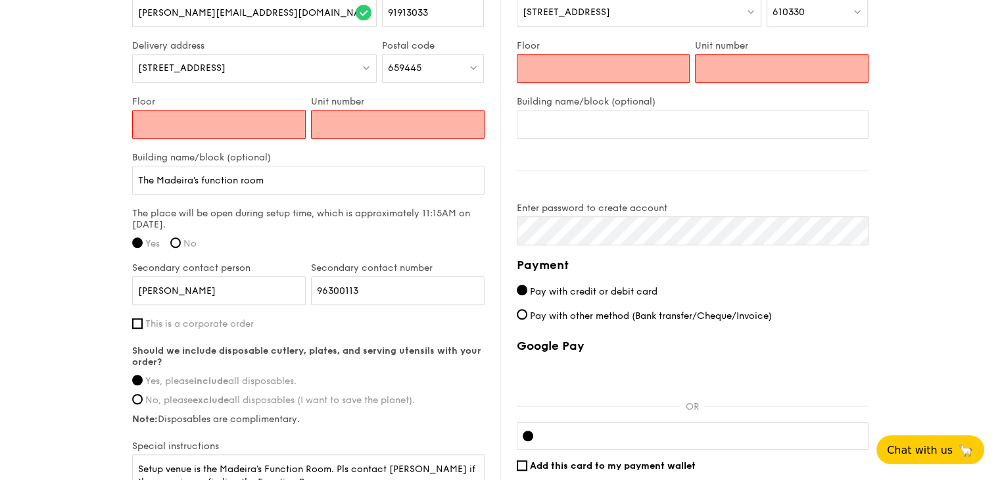
scroll to position [866, 0]
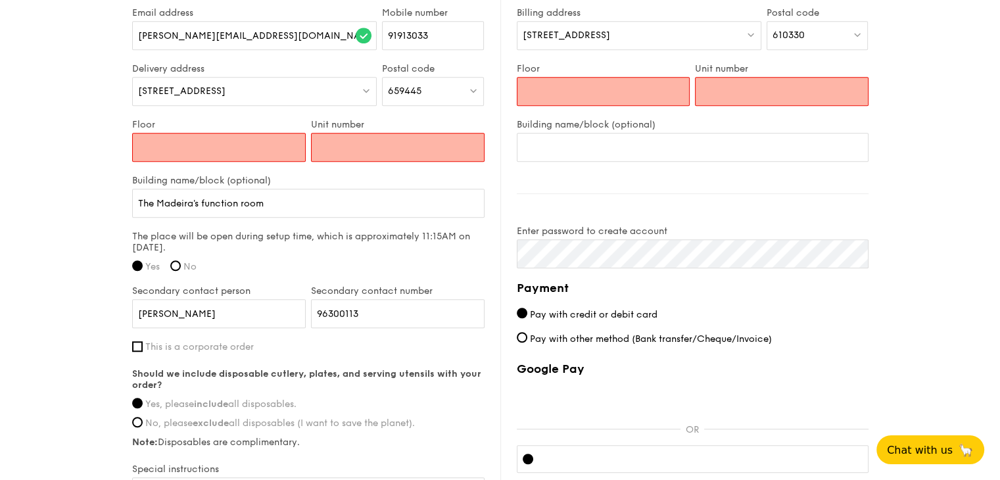
click at [153, 149] on input "Floor" at bounding box center [219, 147] width 174 height 29
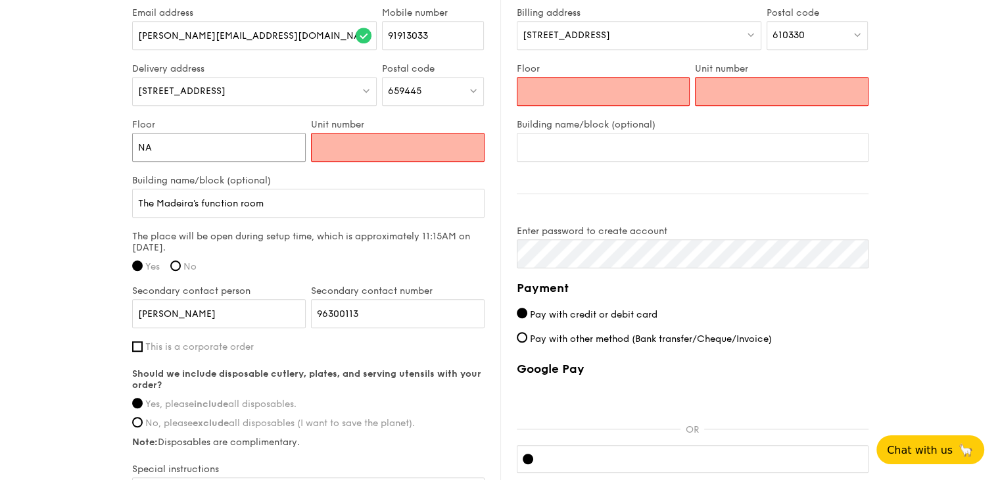
type input "NA"
click at [335, 148] on input "Unit number" at bounding box center [398, 147] width 174 height 29
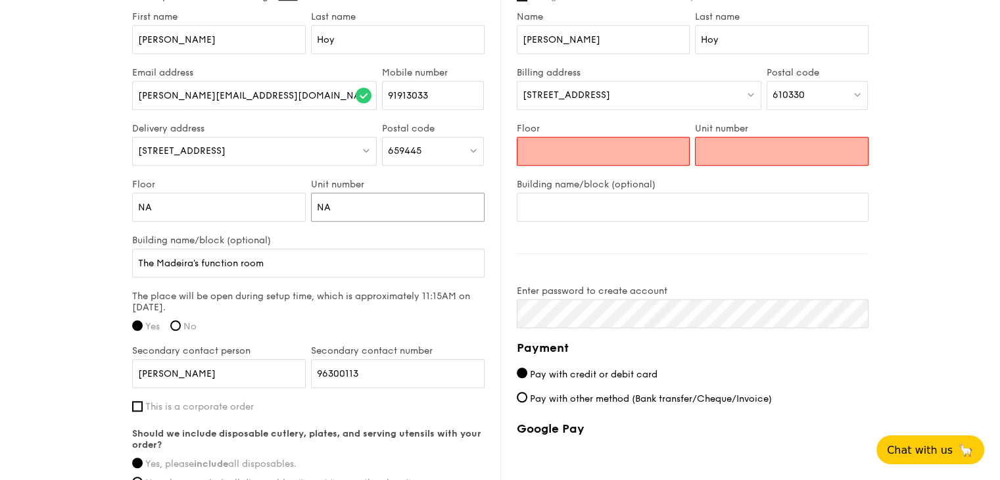
scroll to position [800, 0]
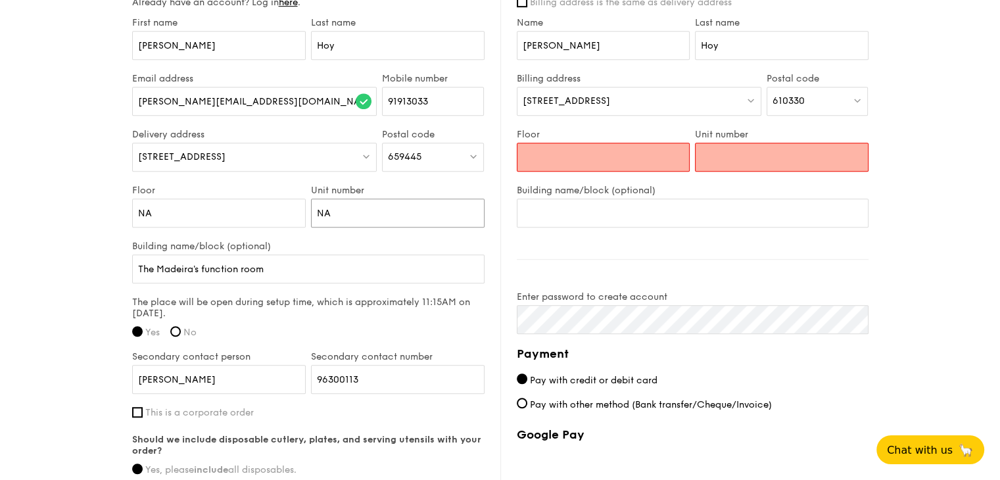
type input "NA"
click at [580, 152] on input "Floor" at bounding box center [604, 157] width 174 height 29
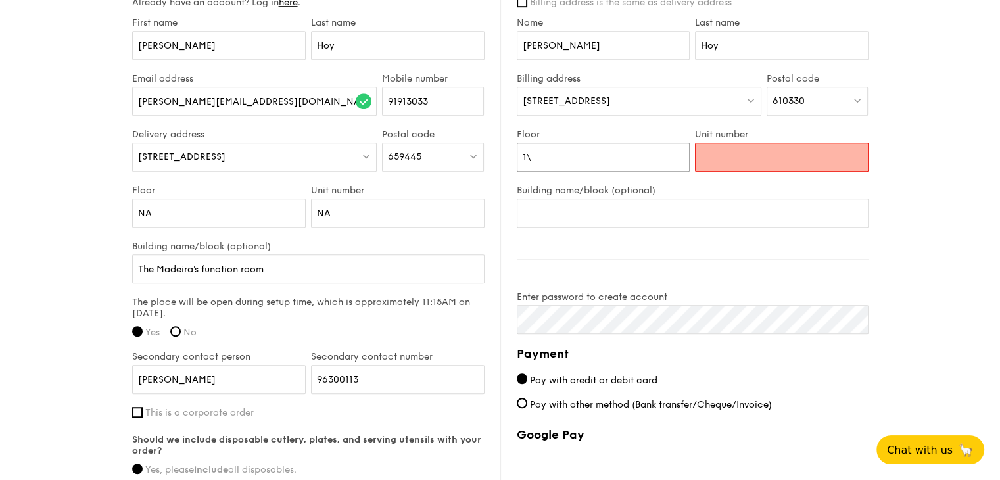
type input "1"
type input "20"
click at [703, 156] on input "Unit number" at bounding box center [782, 157] width 174 height 29
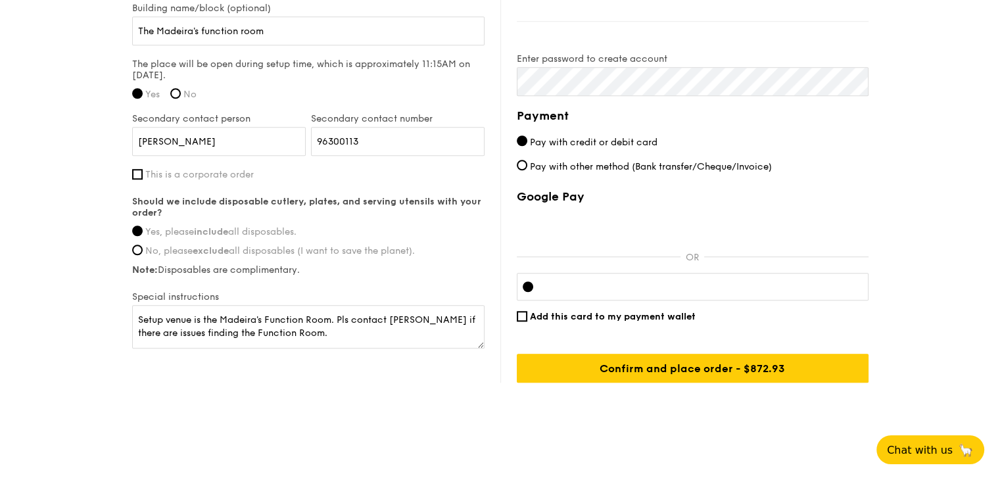
scroll to position [1043, 0]
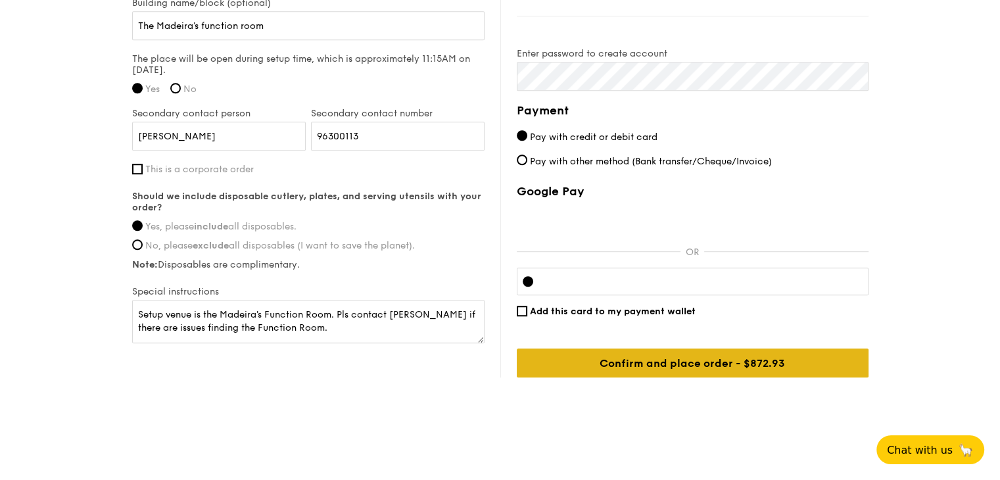
type input "86"
click at [718, 370] on input "Confirm and place order - $918.87" at bounding box center [693, 363] width 352 height 29
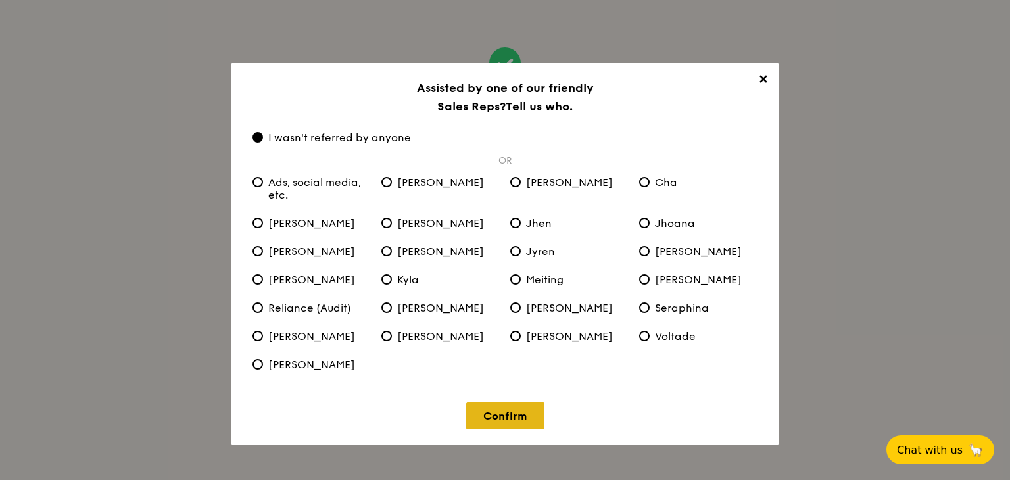
click at [521, 416] on link "Confirm" at bounding box center [505, 416] width 78 height 27
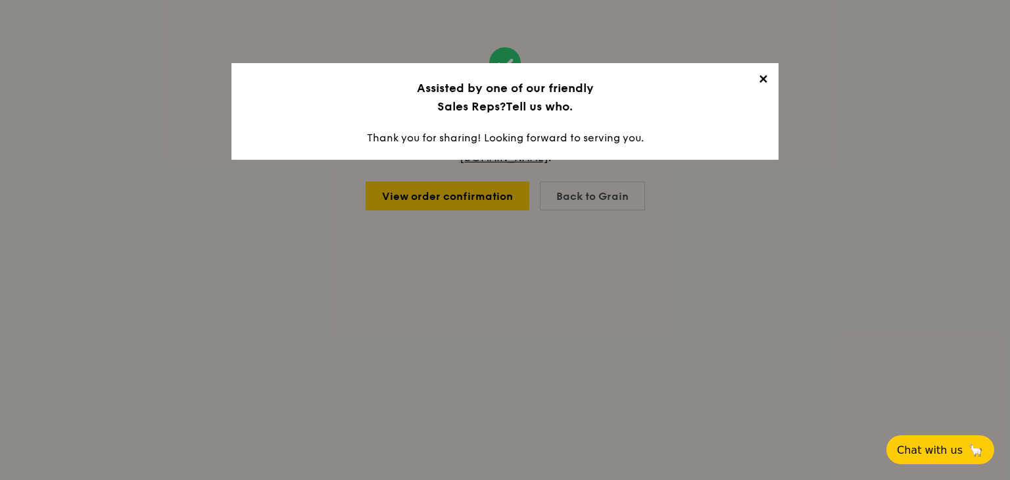
click at [763, 82] on span "✕" at bounding box center [763, 81] width 18 height 18
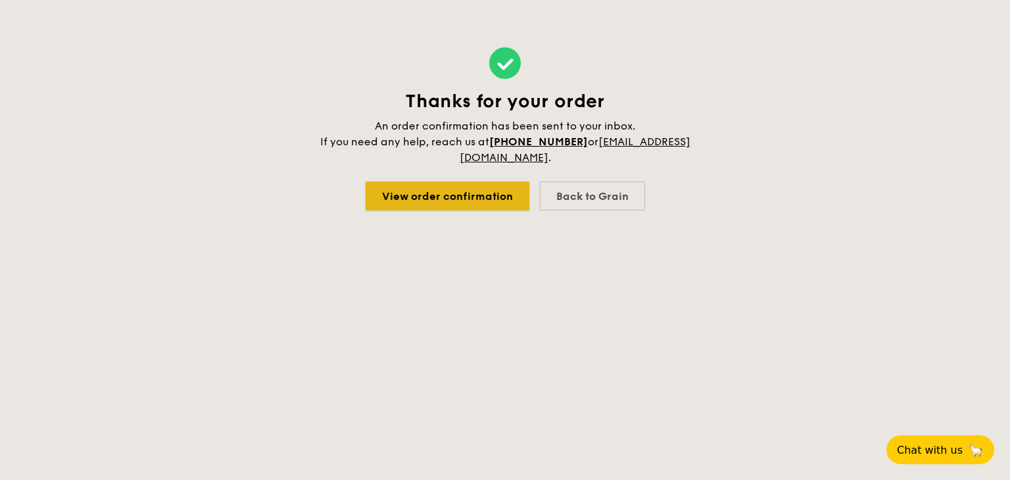
click at [460, 191] on link "View order confirmation" at bounding box center [448, 196] width 164 height 29
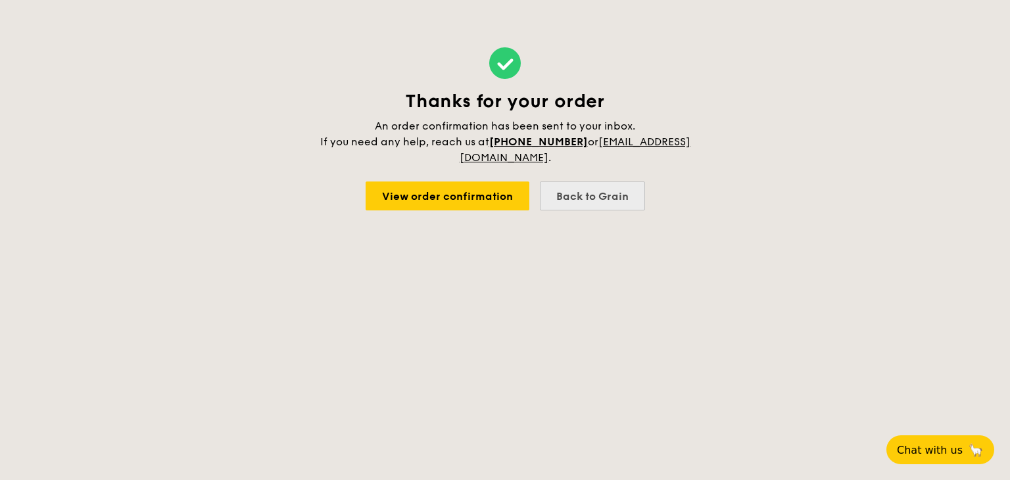
click at [601, 203] on div "Back to Grain" at bounding box center [592, 196] width 105 height 29
